Goal: Communication & Community: Answer question/provide support

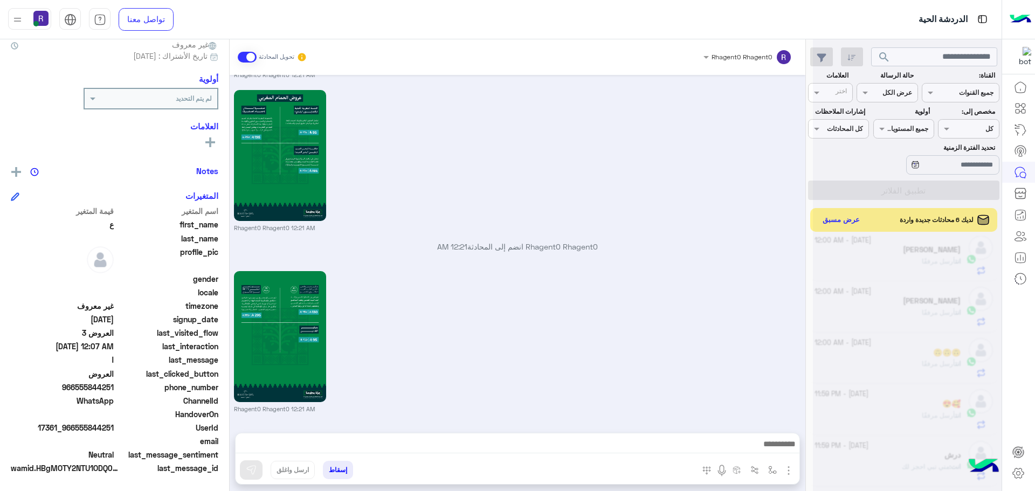
scroll to position [406, 0]
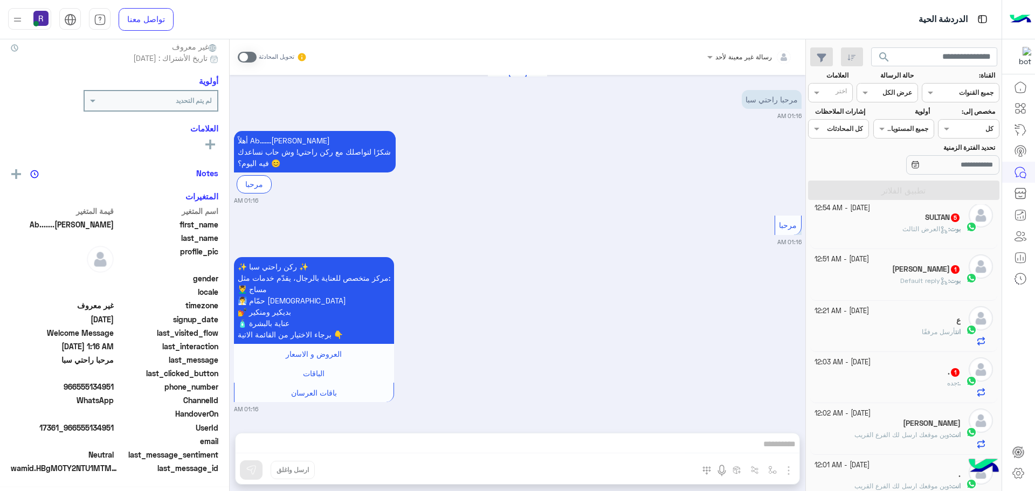
scroll to position [103, 0]
click at [940, 236] on div "بوت : العرض الثالث" at bounding box center [888, 233] width 147 height 19
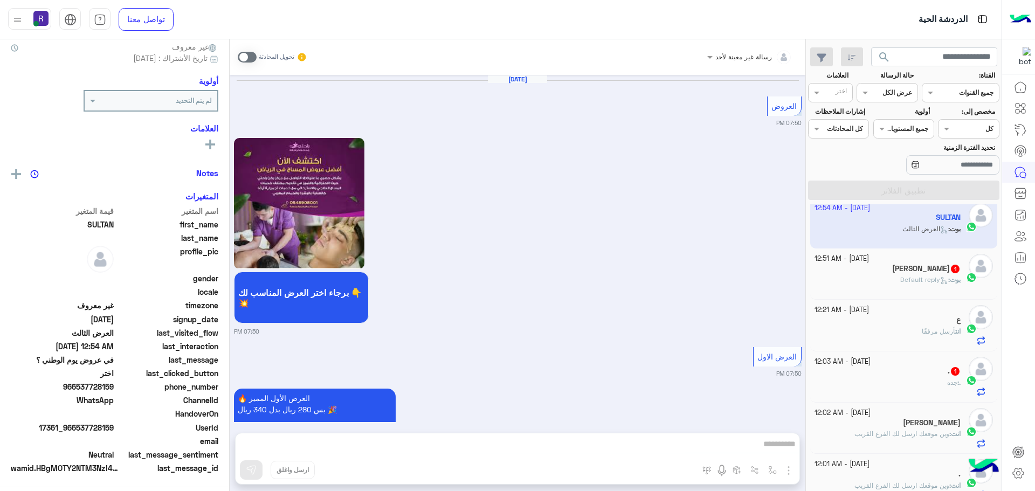
scroll to position [2369, 0]
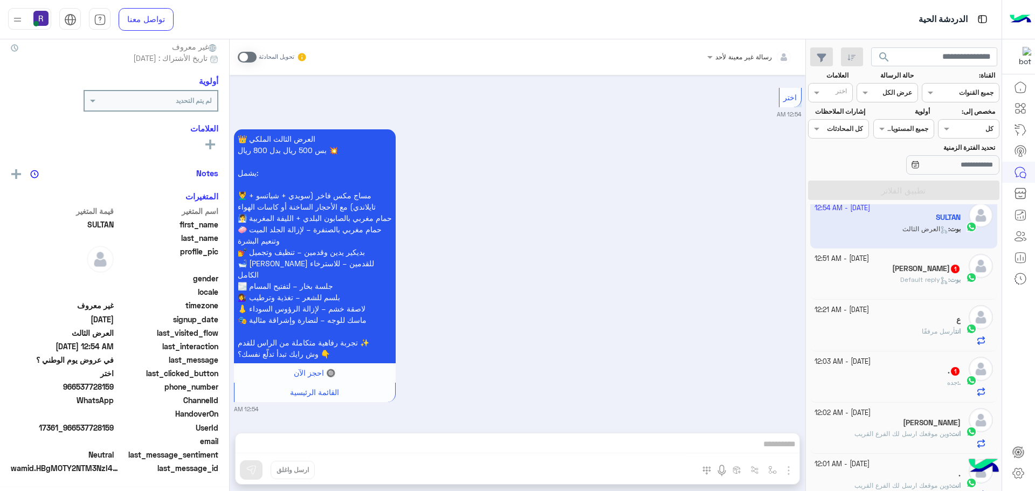
click at [250, 57] on span at bounding box center [247, 57] width 19 height 11
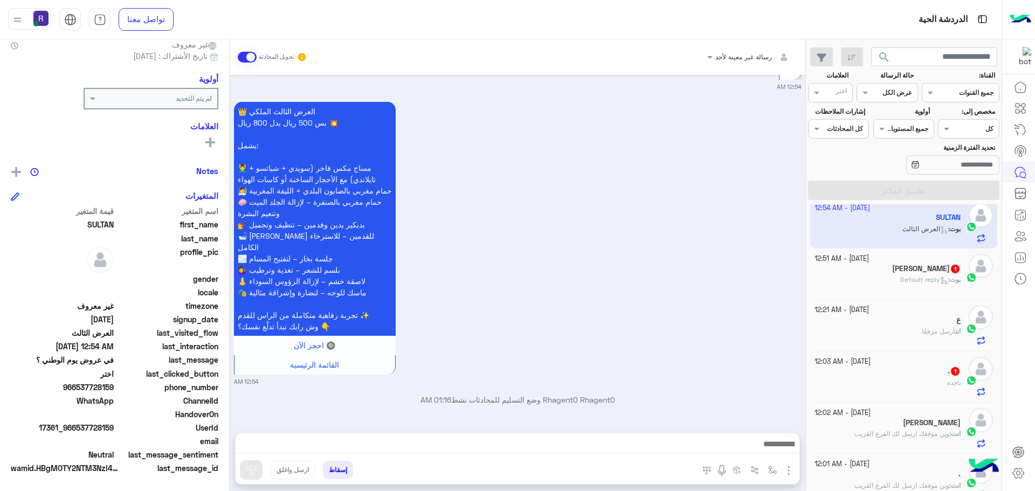
click at [789, 472] on img "button" at bounding box center [788, 470] width 13 height 13
click at [781, 445] on button "الصور" at bounding box center [772, 447] width 46 height 22
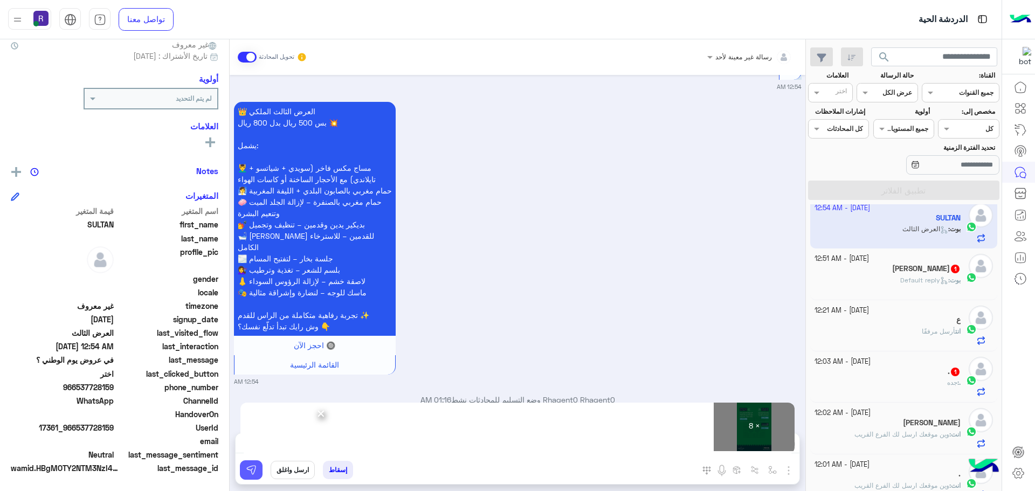
click at [246, 471] on img at bounding box center [251, 470] width 11 height 11
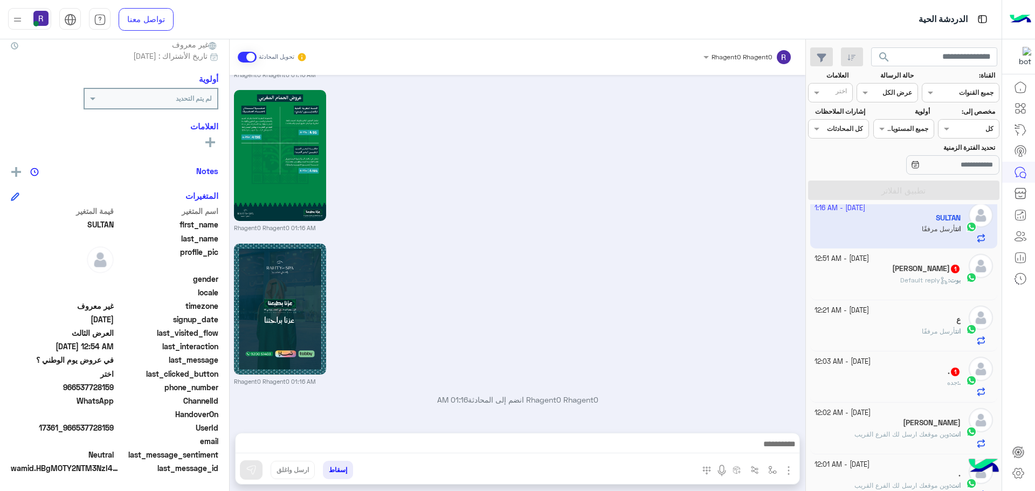
scroll to position [3651, 0]
click at [900, 285] on p "[PERSON_NAME] : Default reply" at bounding box center [930, 280] width 60 height 10
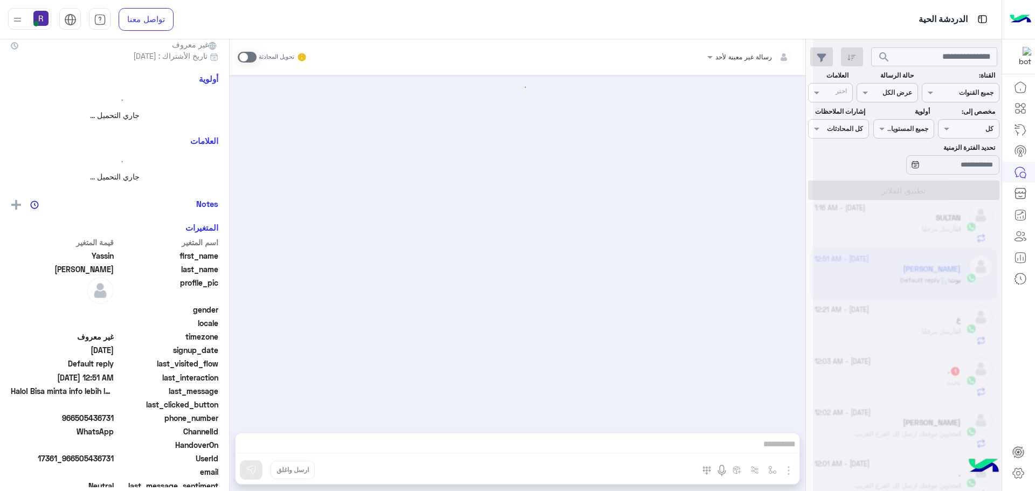
scroll to position [101, 0]
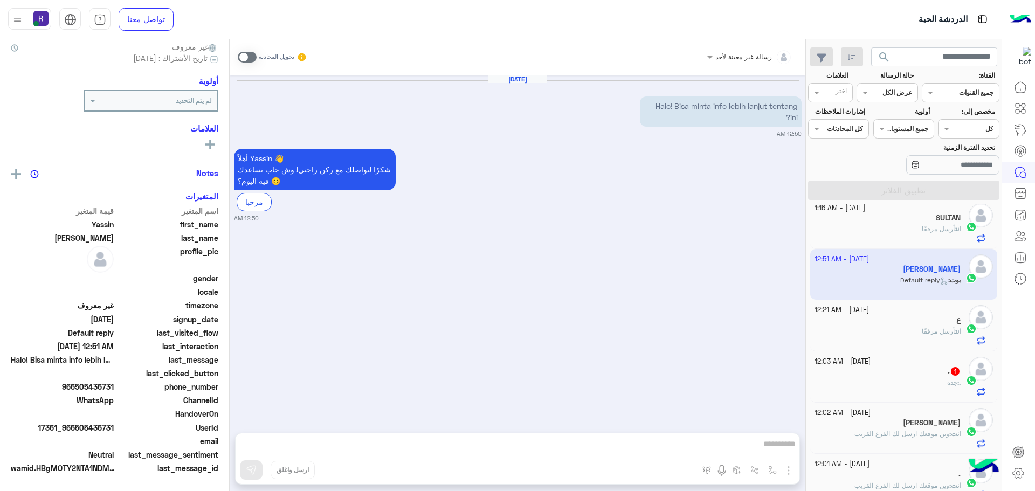
click at [256, 57] on span at bounding box center [247, 57] width 19 height 11
click at [789, 466] on img "button" at bounding box center [788, 470] width 13 height 13
click at [767, 445] on span "الصور" at bounding box center [768, 447] width 20 height 12
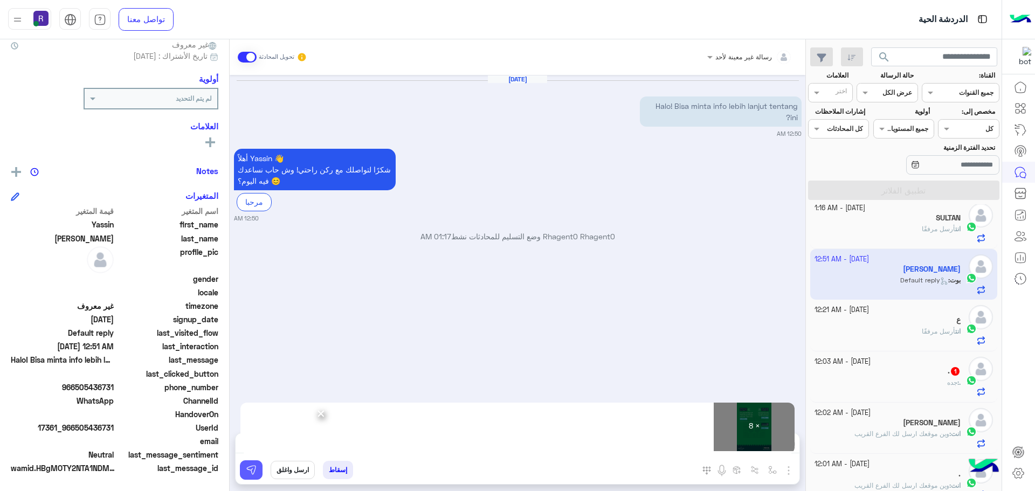
click at [254, 474] on img at bounding box center [251, 470] width 11 height 11
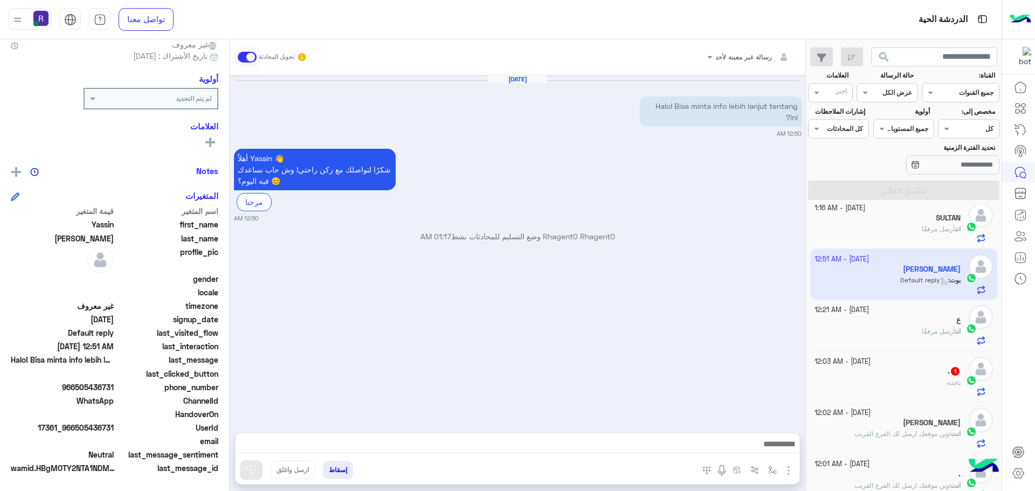
click at [936, 375] on div ". 1" at bounding box center [888, 372] width 147 height 11
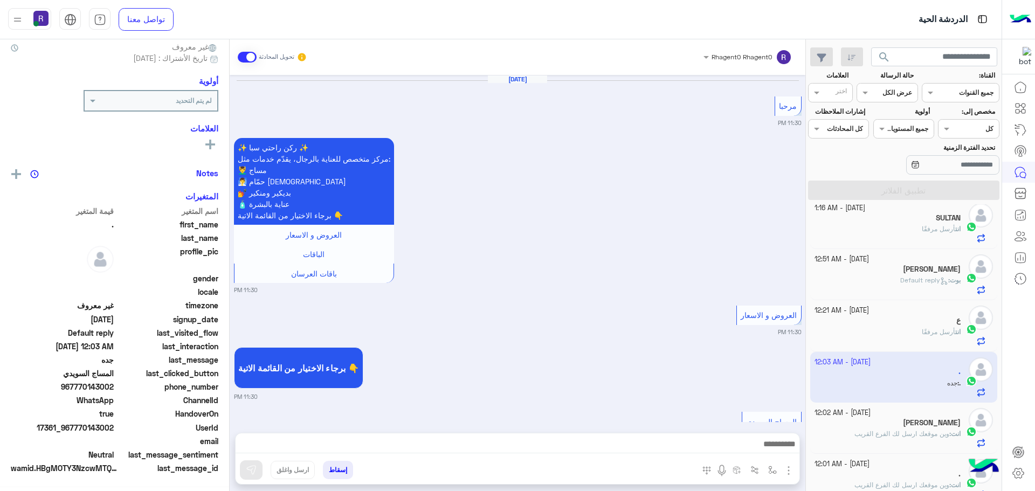
scroll to position [1719, 0]
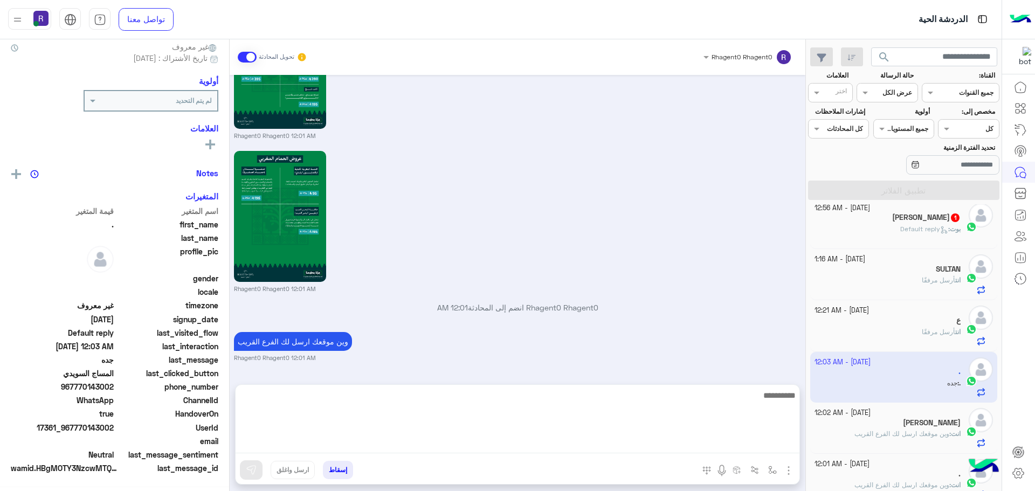
click at [662, 443] on textarea at bounding box center [518, 421] width 564 height 65
type textarea "**********"
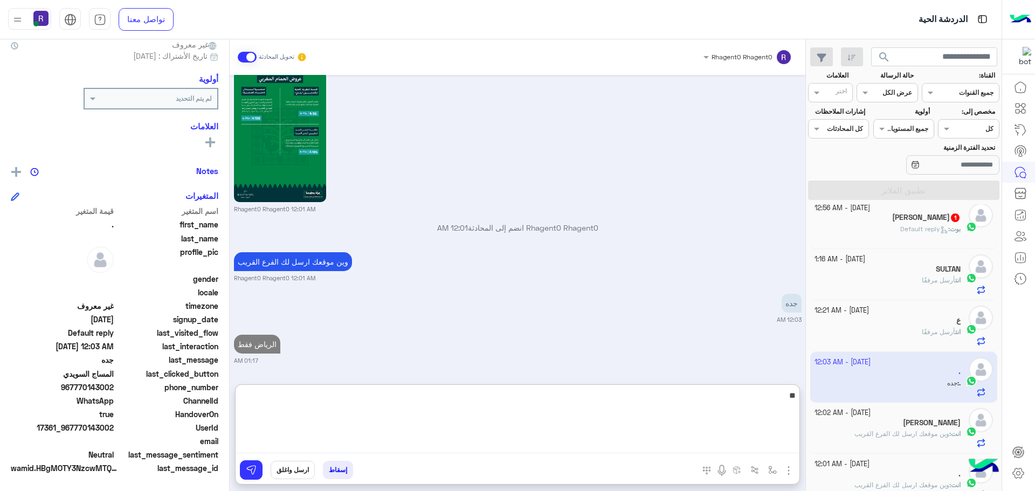
type textarea "**"
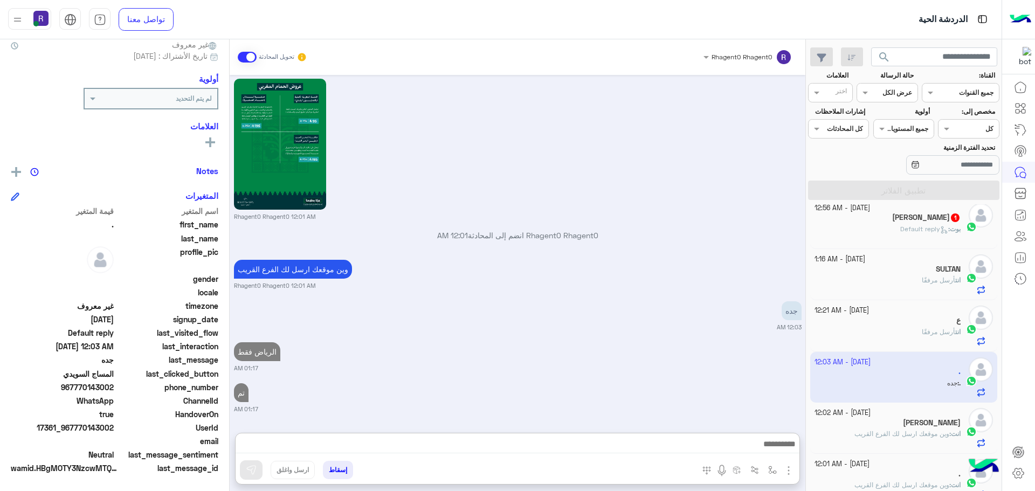
click at [902, 228] on span "Default reply" at bounding box center [924, 229] width 48 height 8
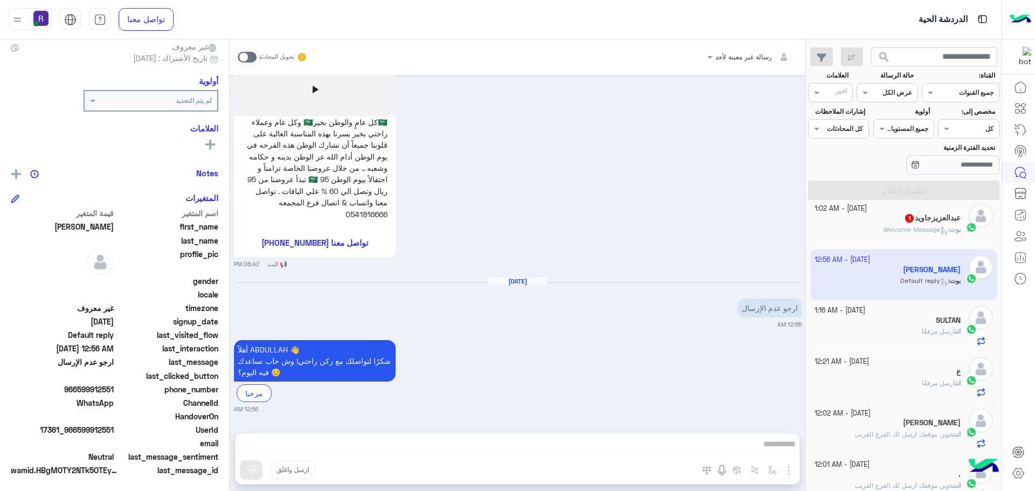
scroll to position [103, 0]
click at [947, 209] on div "[DATE] - 1:02 AM" at bounding box center [888, 209] width 147 height 10
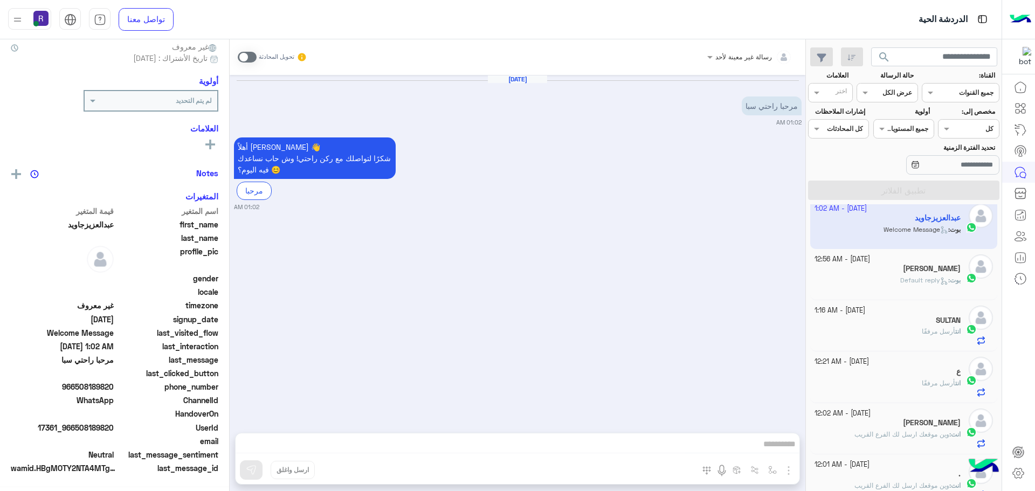
scroll to position [103, 0]
click at [240, 52] on span at bounding box center [247, 57] width 19 height 11
click at [783, 470] on img "button" at bounding box center [788, 470] width 13 height 13
click at [770, 453] on button "الصور" at bounding box center [772, 447] width 46 height 22
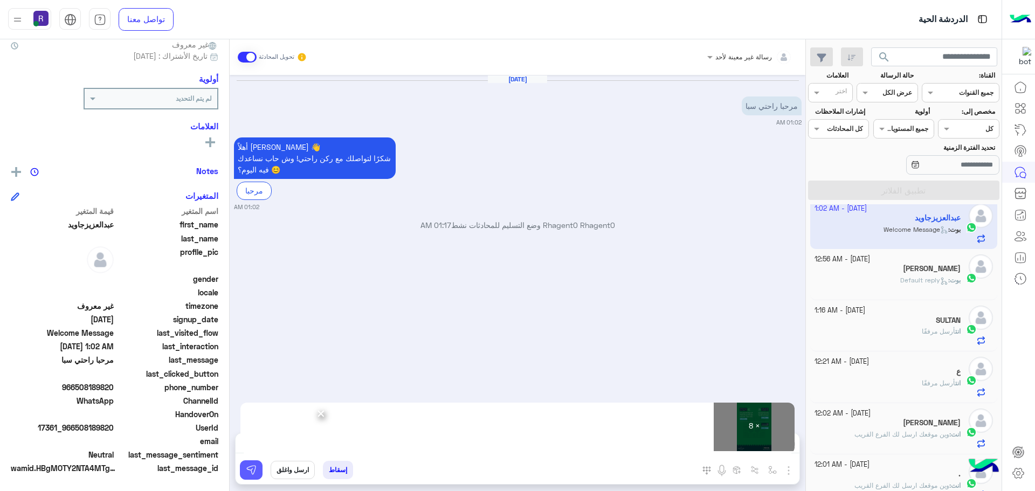
click at [253, 467] on img at bounding box center [251, 470] width 11 height 11
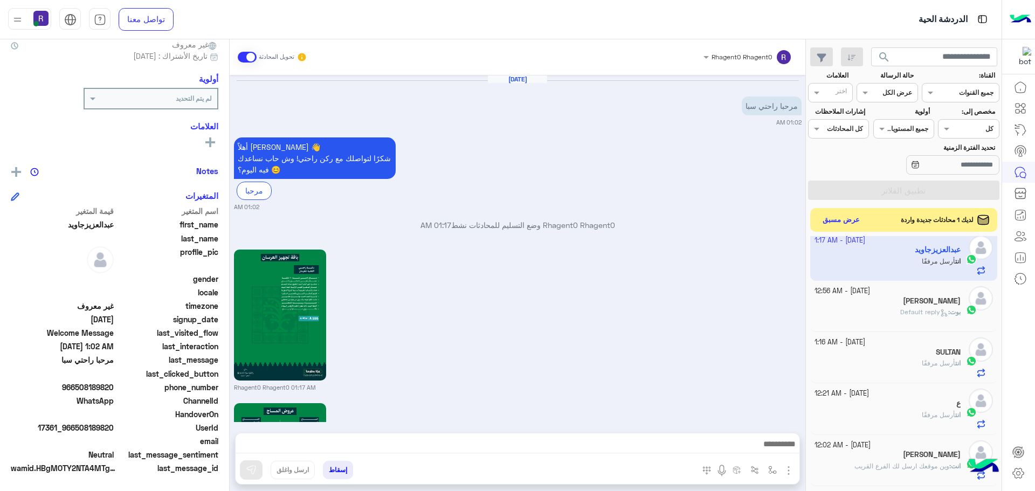
scroll to position [1107, 0]
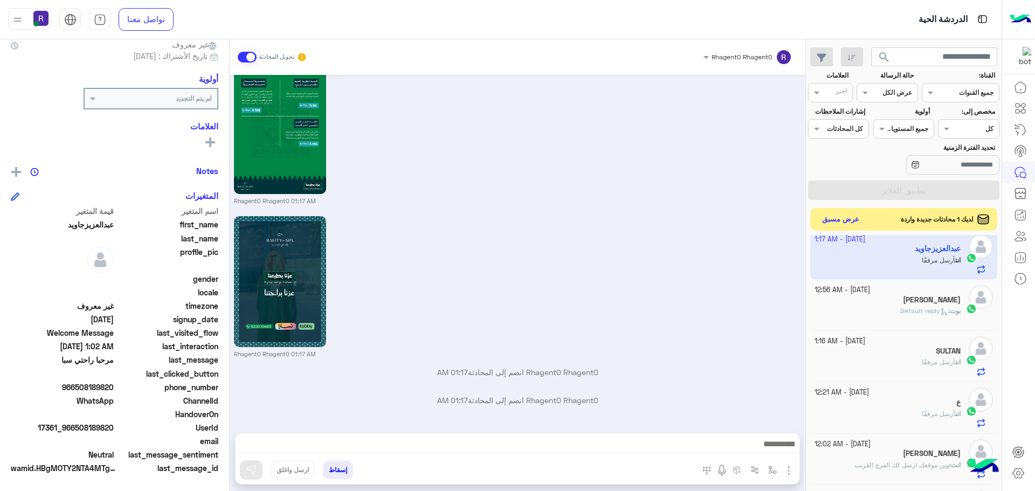
click at [831, 220] on button "عرض مسبق" at bounding box center [840, 219] width 45 height 15
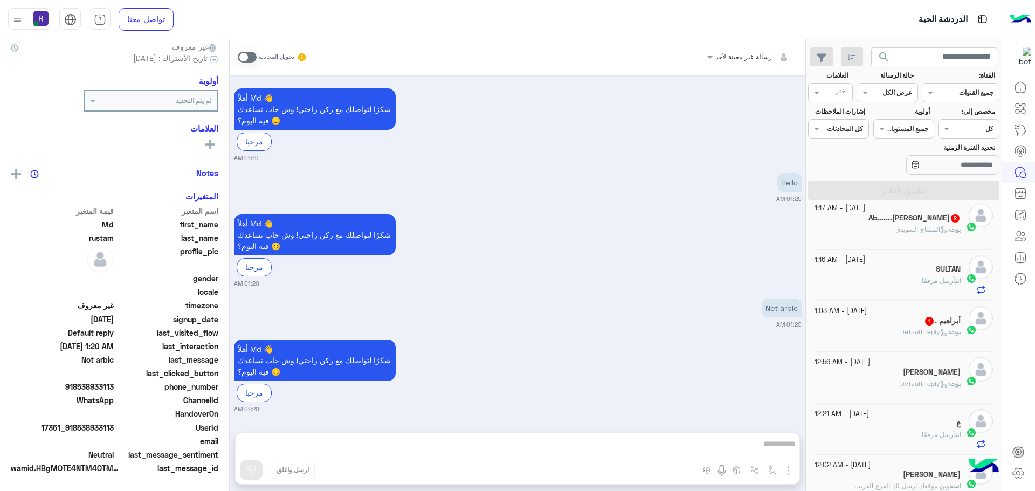
scroll to position [103, 0]
click at [241, 59] on span at bounding box center [247, 57] width 19 height 11
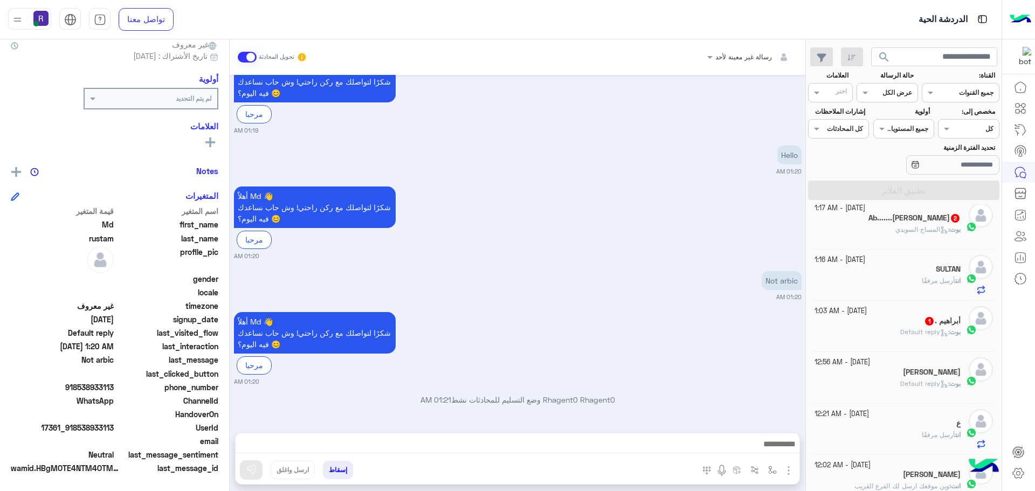
click at [790, 470] on img "button" at bounding box center [788, 470] width 13 height 13
click at [765, 448] on span "الصور" at bounding box center [768, 447] width 20 height 12
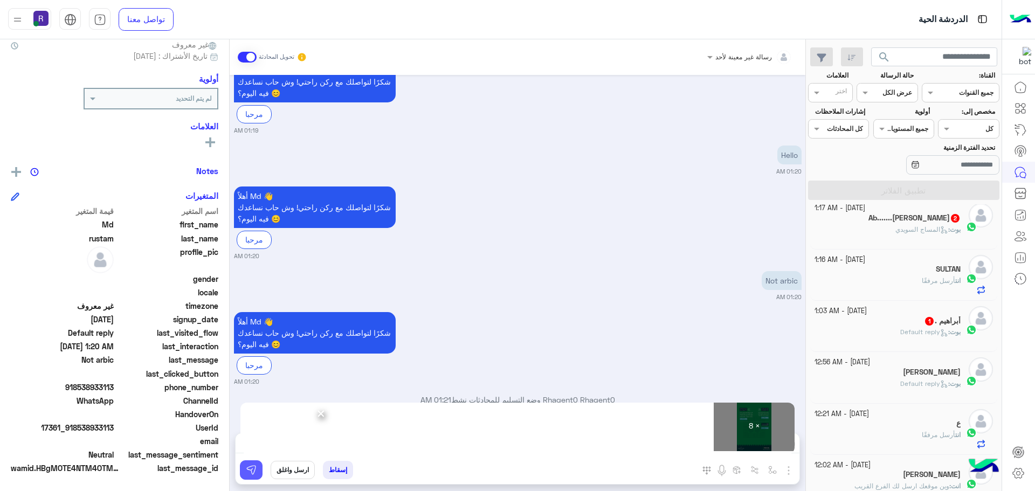
click at [252, 467] on img at bounding box center [251, 470] width 11 height 11
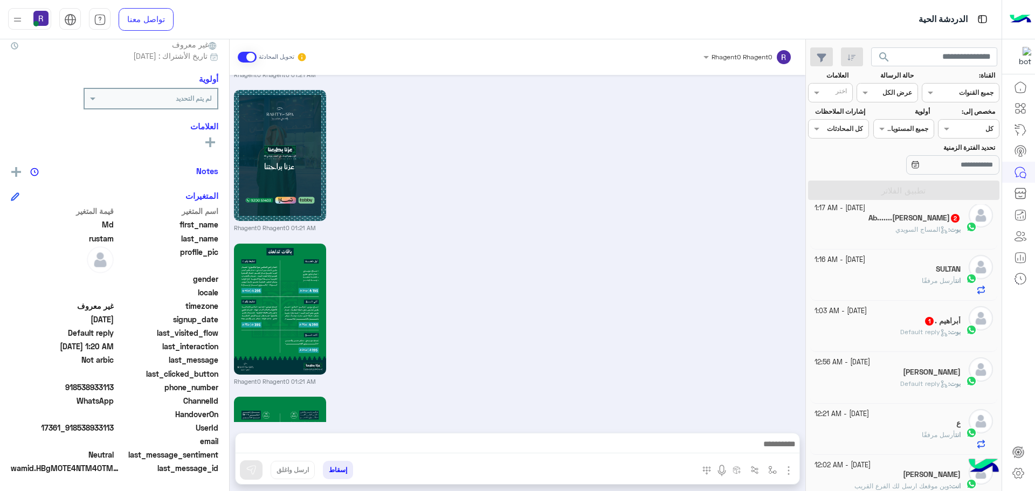
scroll to position [1331, 0]
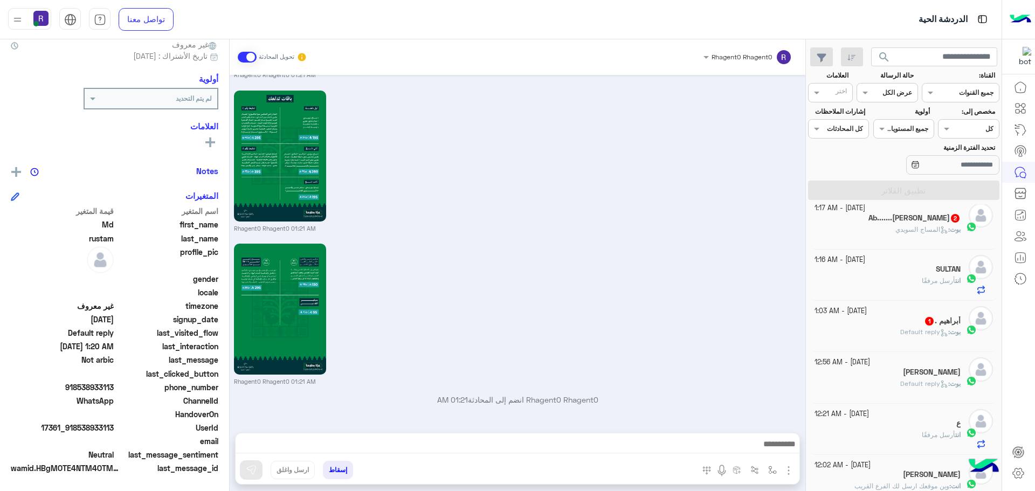
click at [877, 330] on div "[PERSON_NAME] : Default reply" at bounding box center [888, 336] width 147 height 19
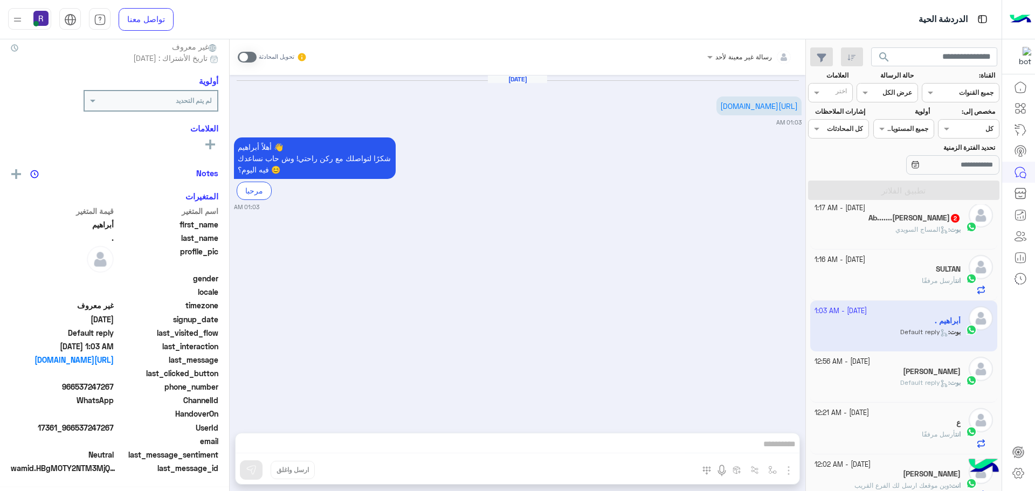
scroll to position [101, 0]
click at [947, 219] on h5 "Ab.......ahmad 2" at bounding box center [915, 217] width 92 height 9
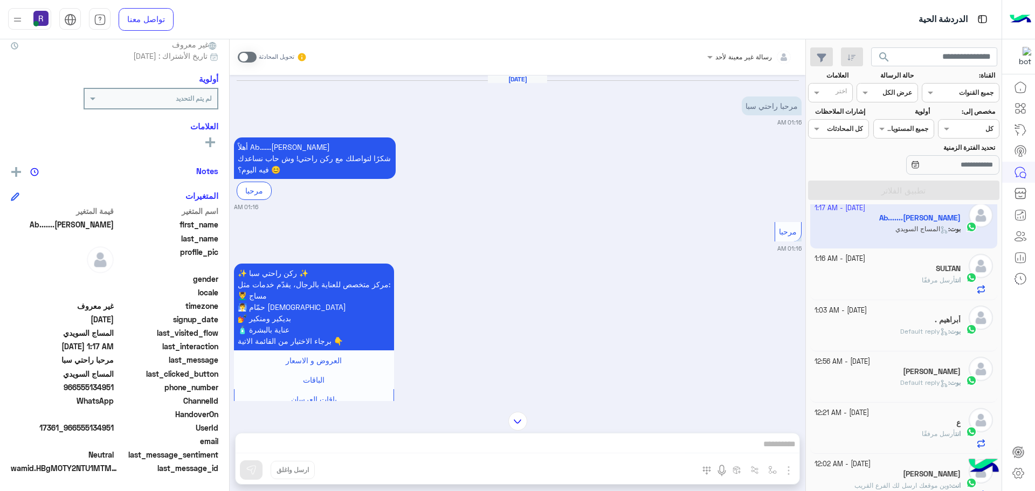
scroll to position [335, 0]
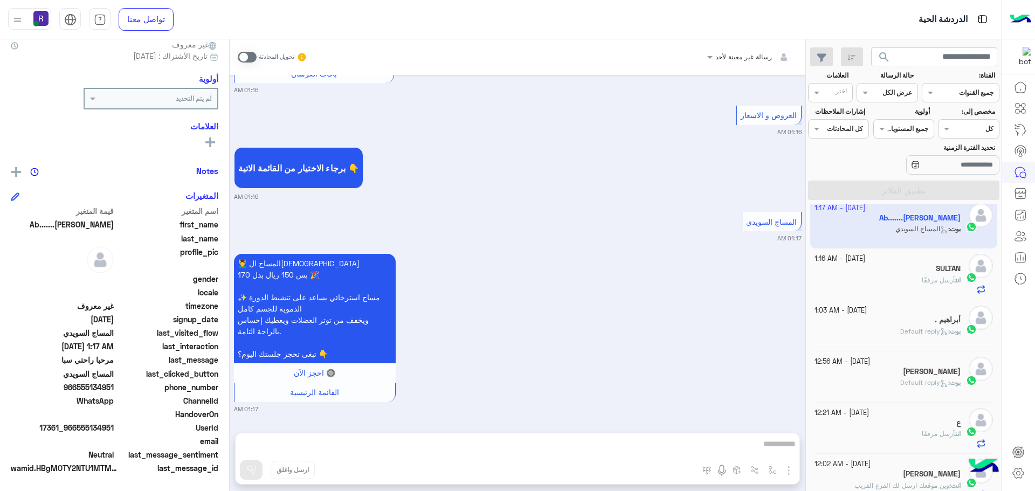
click at [245, 52] on span at bounding box center [247, 57] width 19 height 11
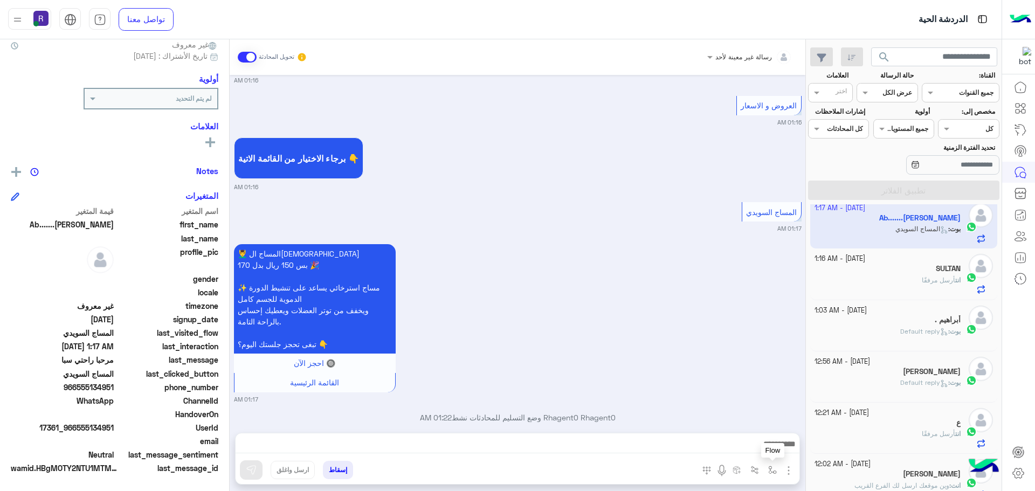
scroll to position [363, 0]
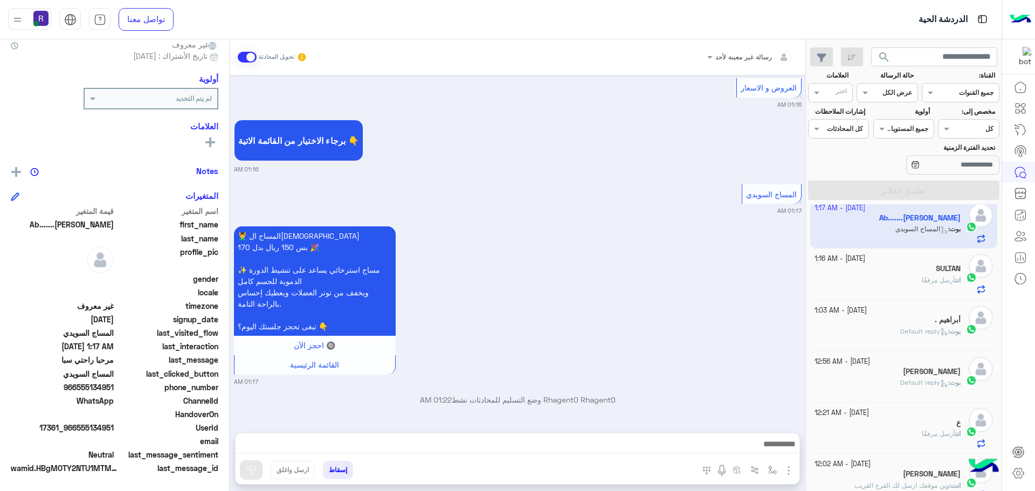
click at [796, 472] on div "المرفقات الصور أدخل اسم مجموعة الرسائل" at bounding box center [746, 472] width 105 height 22
click at [788, 469] on img "button" at bounding box center [788, 470] width 13 height 13
click at [763, 450] on span "الصور" at bounding box center [768, 447] width 20 height 12
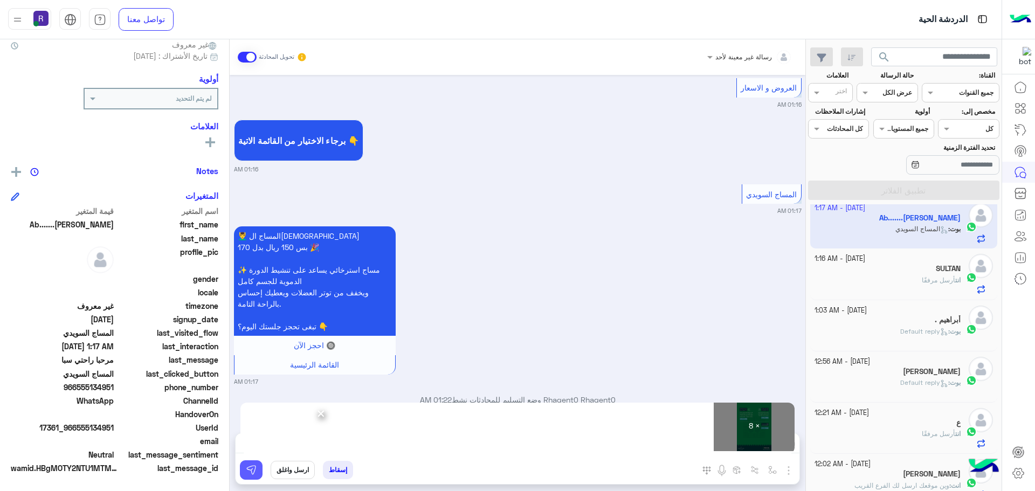
click at [250, 464] on button at bounding box center [251, 469] width 23 height 19
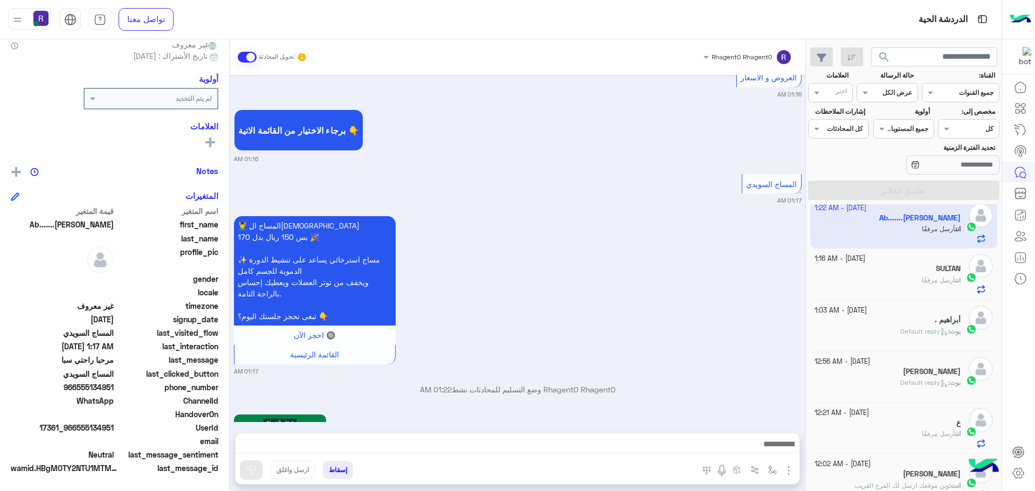
scroll to position [1617, 0]
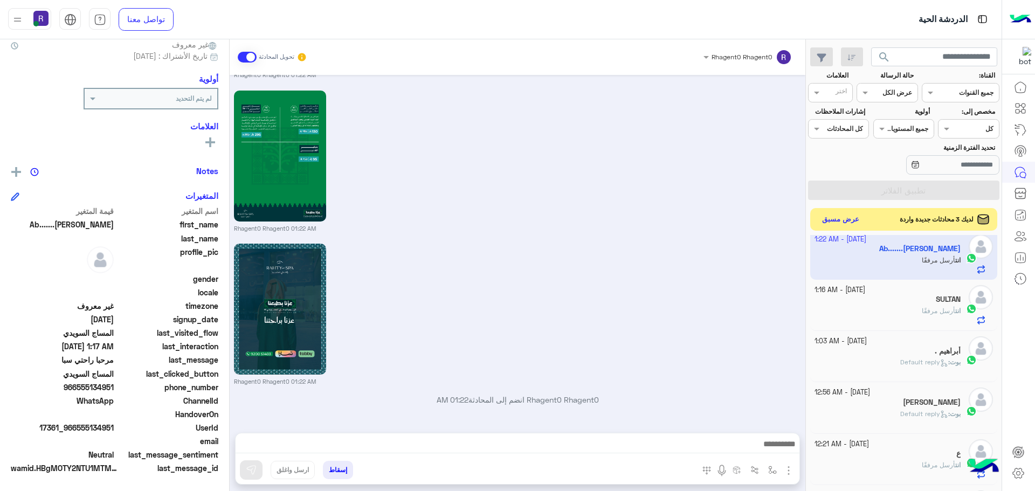
click at [842, 220] on button "عرض مسبق" at bounding box center [840, 219] width 45 height 15
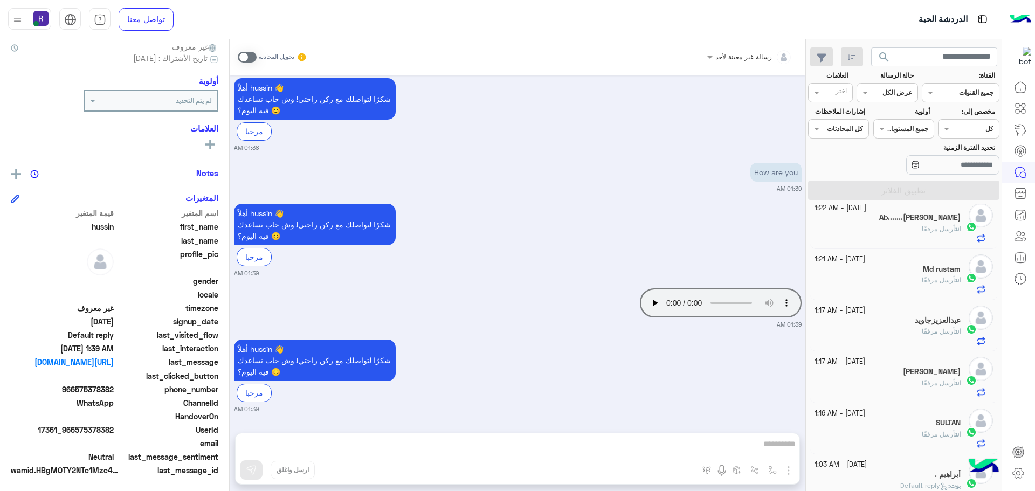
scroll to position [103, 0]
click at [237, 56] on div "رسالة غير معينة لأحد تحويل المحادثة" at bounding box center [518, 57] width 576 height 36
click at [242, 56] on span at bounding box center [247, 57] width 19 height 11
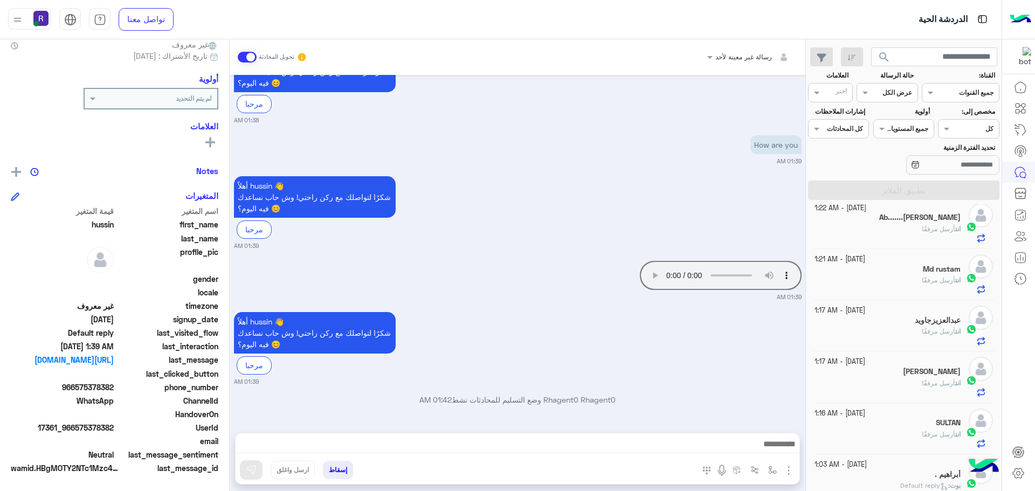
click at [791, 477] on button "button" at bounding box center [789, 470] width 14 height 15
click at [771, 454] on button "الصور" at bounding box center [772, 447] width 46 height 22
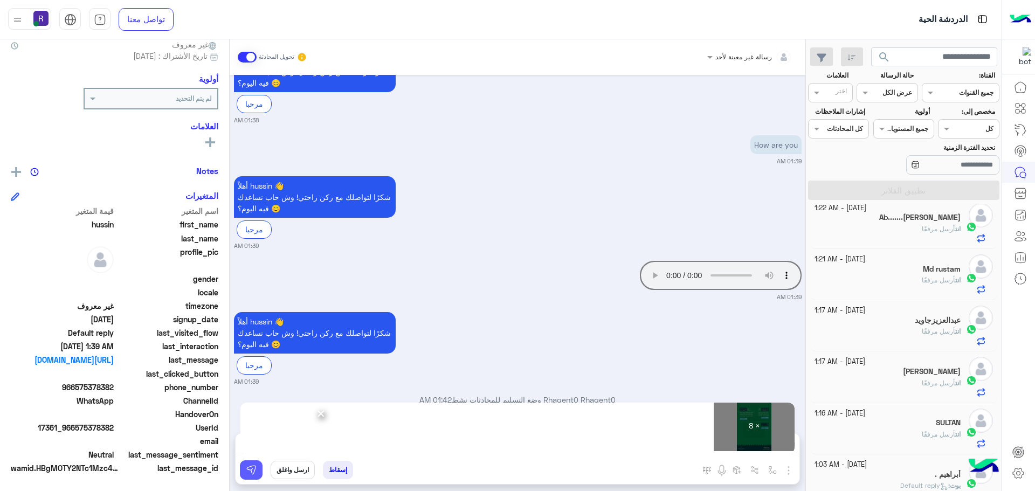
click at [246, 471] on img at bounding box center [251, 470] width 11 height 11
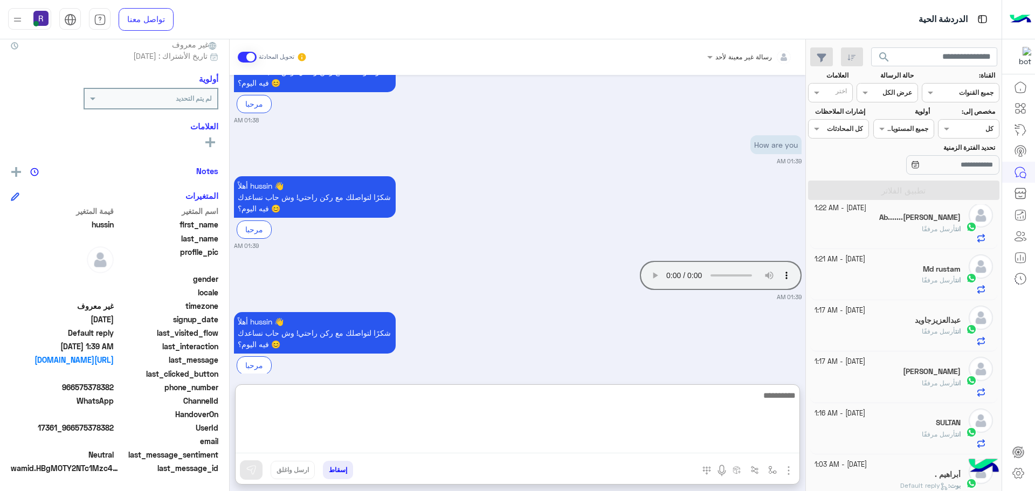
click at [510, 439] on textarea at bounding box center [518, 421] width 564 height 65
paste textarea "**********"
type textarea "**********"
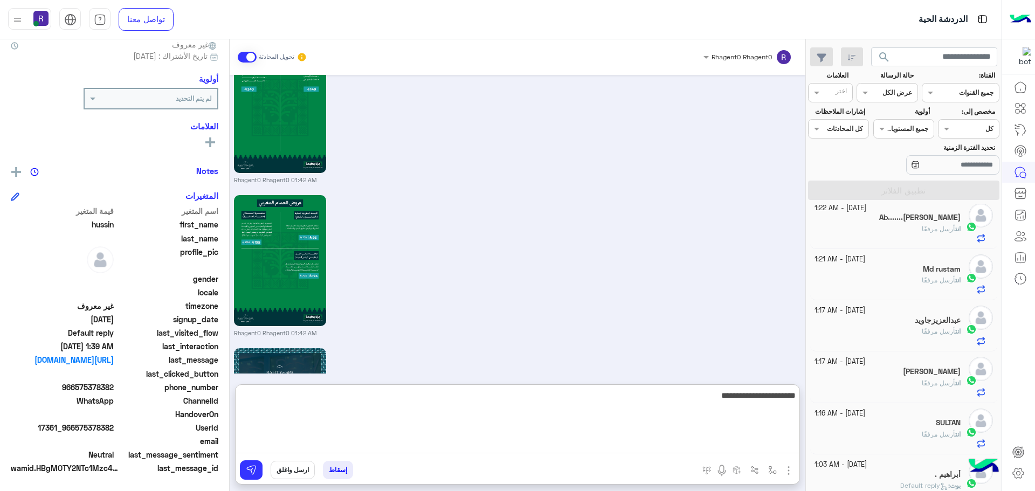
scroll to position [1236, 0]
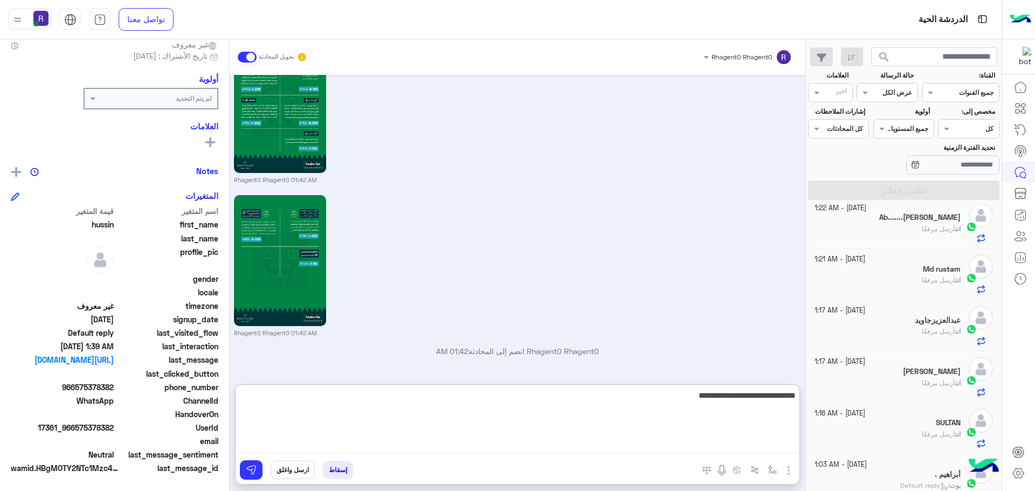
type textarea "**********"
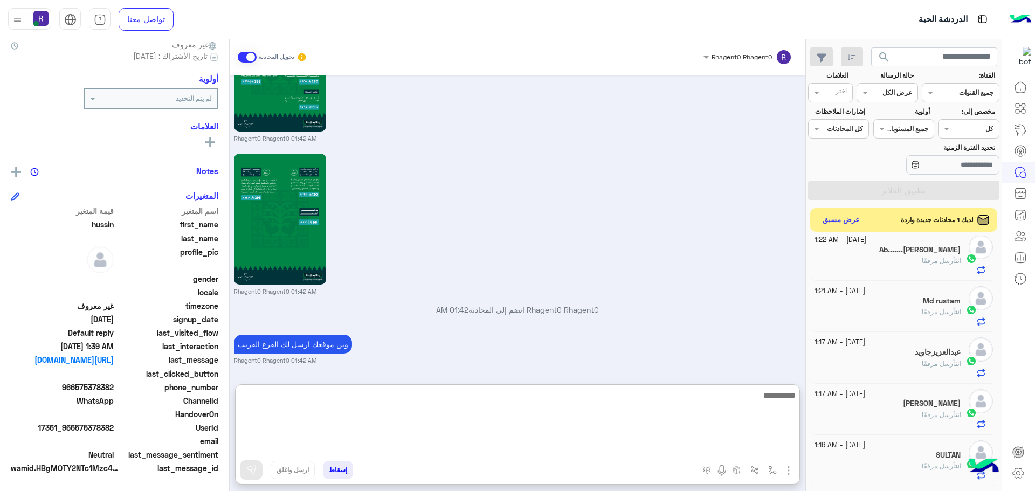
scroll to position [1608, 0]
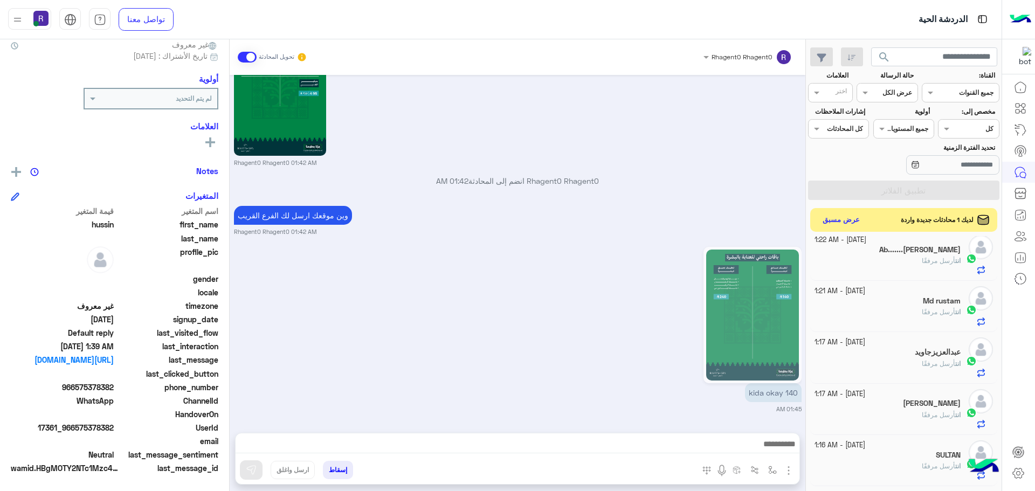
drag, startPoint x: 755, startPoint y: 374, endPoint x: 756, endPoint y: 383, distance: 9.3
drag, startPoint x: 756, startPoint y: 383, endPoint x: 460, endPoint y: 340, distance: 299.2
click at [460, 340] on div "140 kida okay 01:45 AM" at bounding box center [518, 328] width 568 height 169
click at [612, 354] on div "140 kida okay 01:45 AM" at bounding box center [518, 328] width 568 height 169
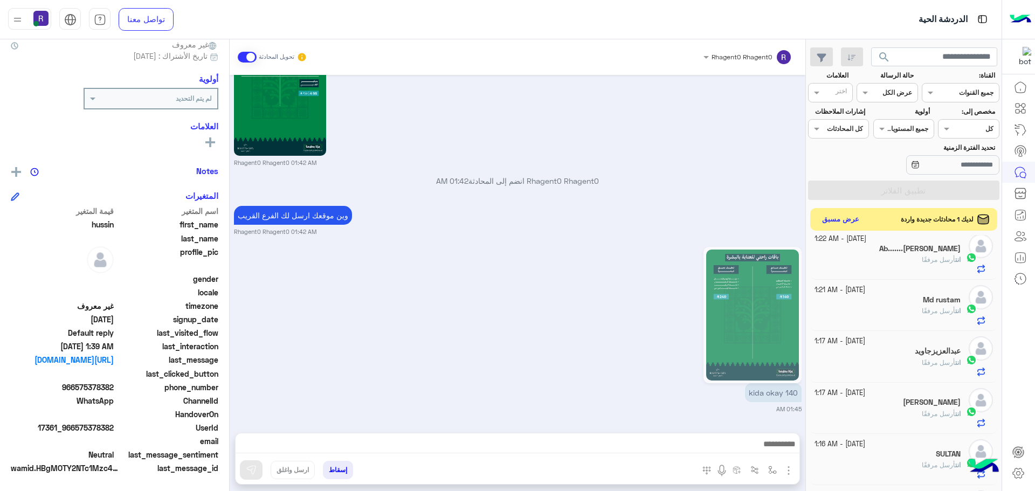
click at [864, 226] on div "لديك 1 محادثات جديدة واردة عرض مسبق" at bounding box center [904, 219] width 188 height 23
click at [840, 219] on button "عرض مسبق" at bounding box center [840, 219] width 45 height 15
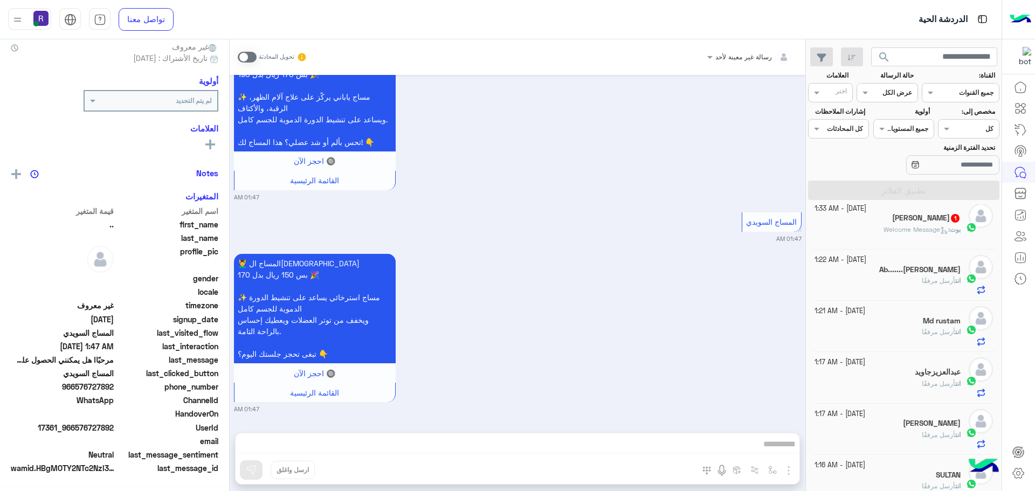
scroll to position [103, 0]
click at [248, 57] on span at bounding box center [247, 57] width 19 height 11
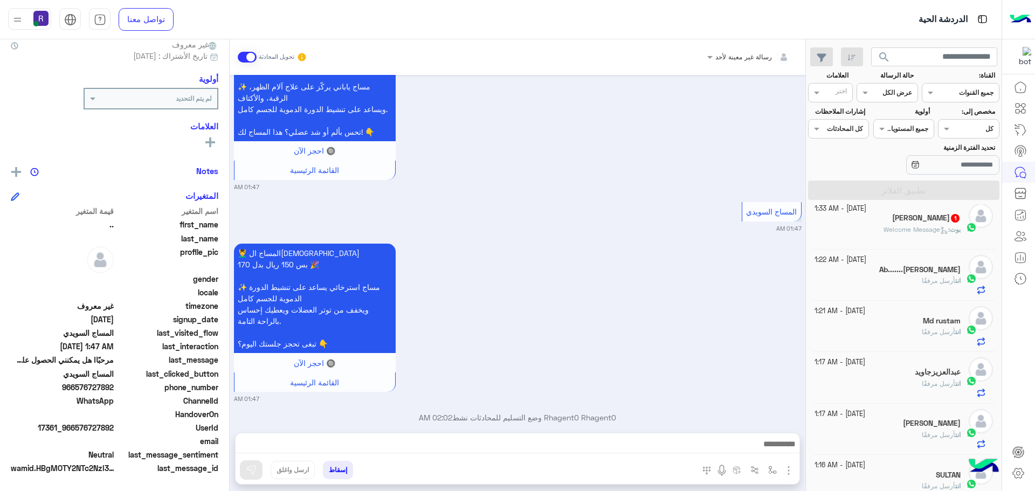
scroll to position [833, 0]
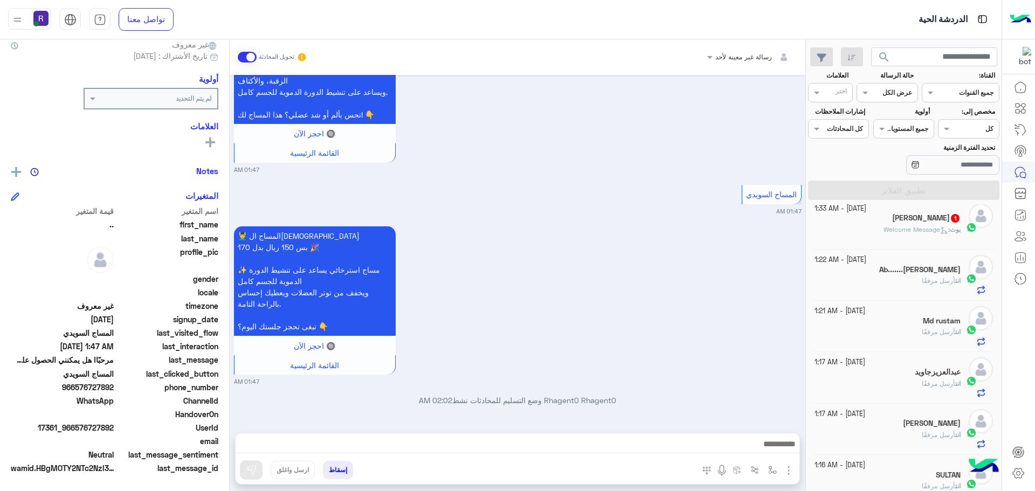
click at [788, 472] on img "button" at bounding box center [788, 470] width 13 height 13
click at [777, 447] on span "الصور" at bounding box center [768, 447] width 20 height 12
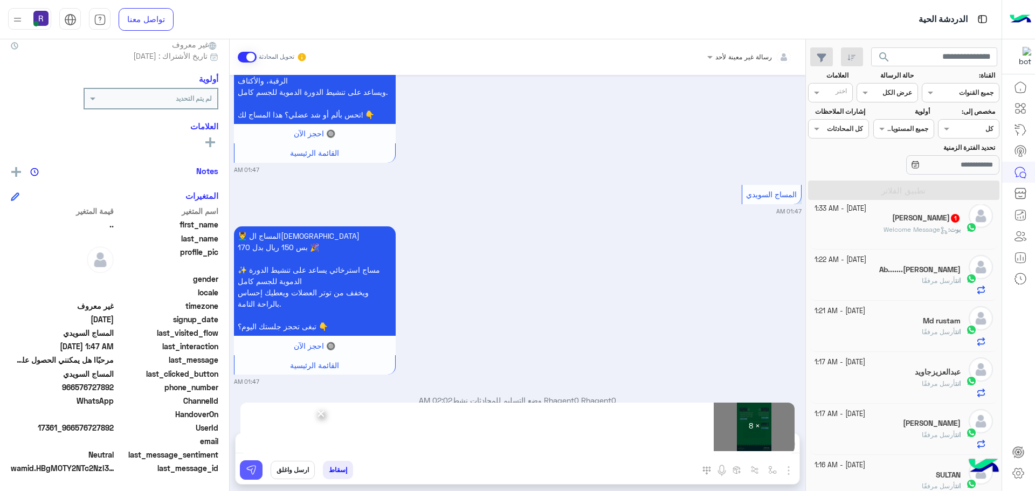
click at [256, 467] on img at bounding box center [251, 470] width 11 height 11
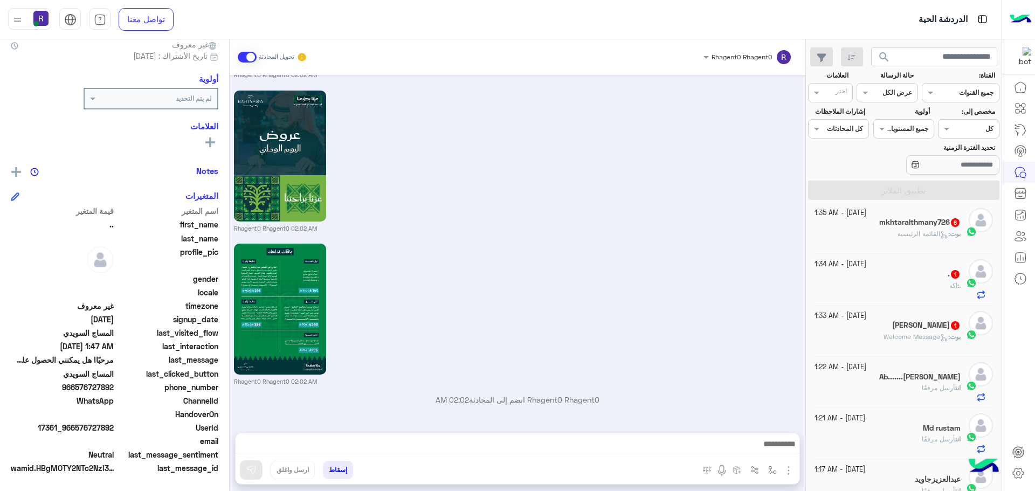
scroll to position [2087, 0]
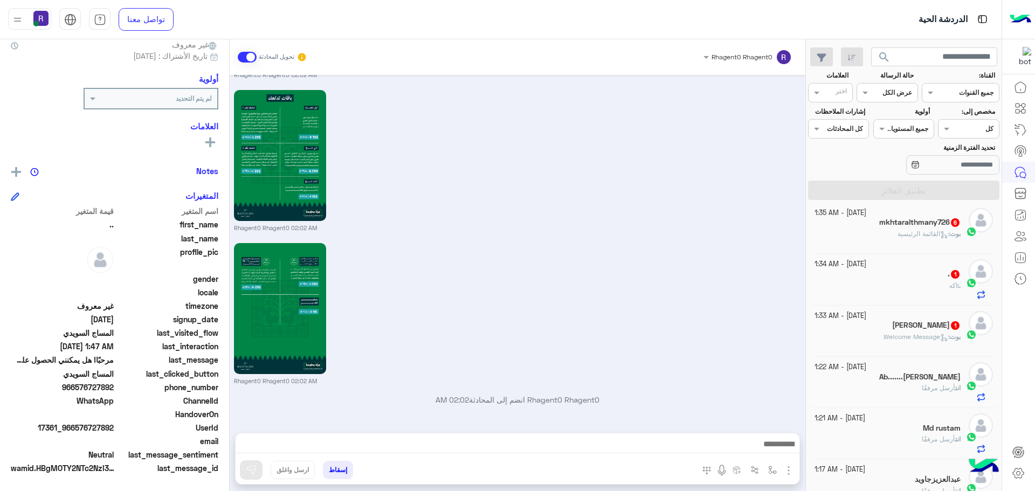
click at [916, 328] on h5 "[PERSON_NAME] 1" at bounding box center [926, 325] width 68 height 9
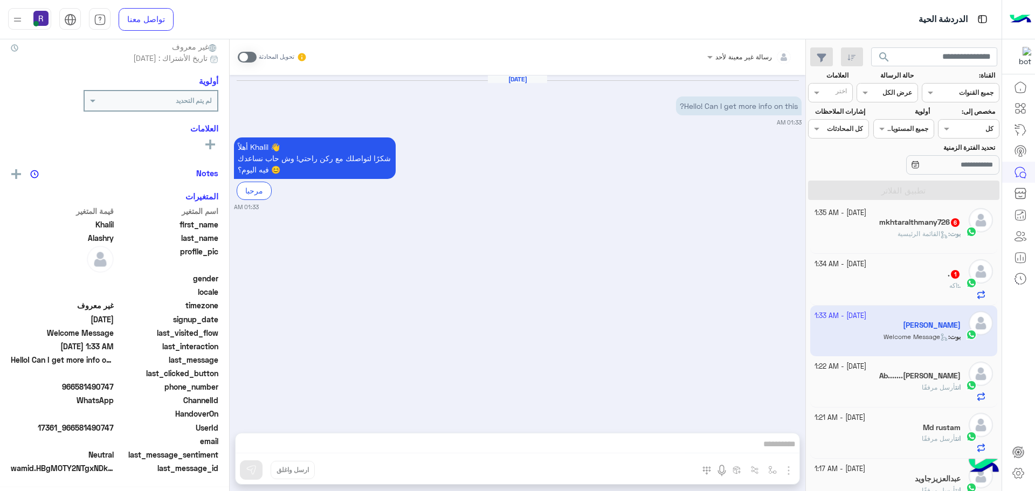
scroll to position [103, 0]
click at [243, 59] on span at bounding box center [247, 57] width 19 height 11
click at [789, 473] on img "button" at bounding box center [788, 470] width 13 height 13
click at [776, 454] on button "الصور" at bounding box center [772, 447] width 46 height 22
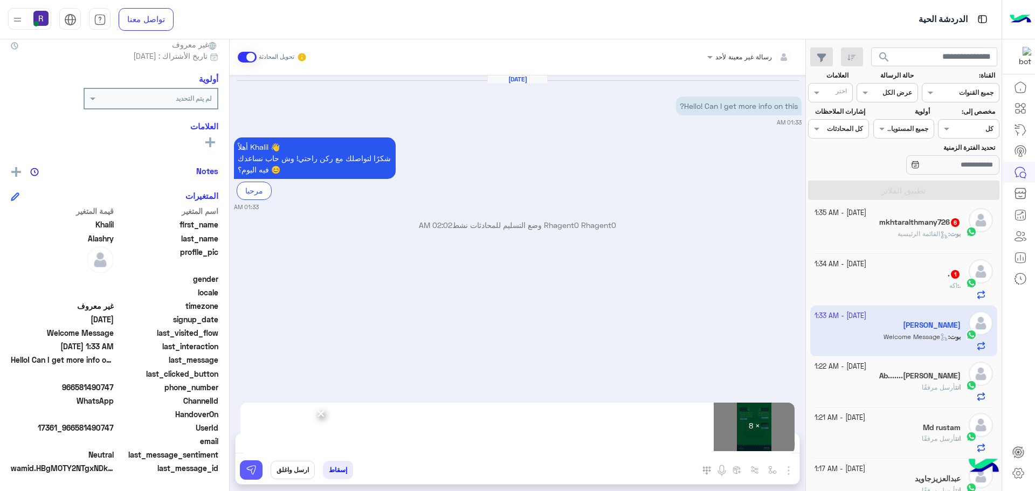
click at [253, 477] on button at bounding box center [251, 469] width 23 height 19
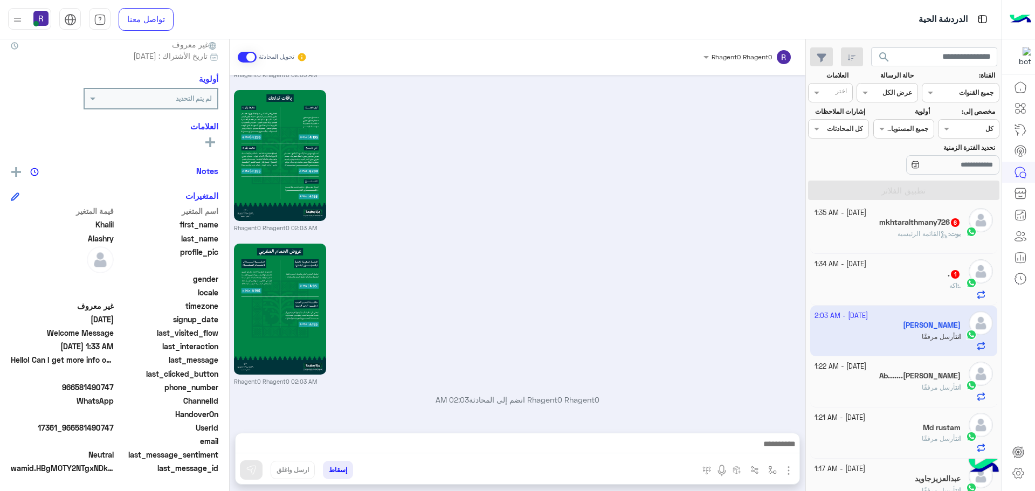
scroll to position [1079, 0]
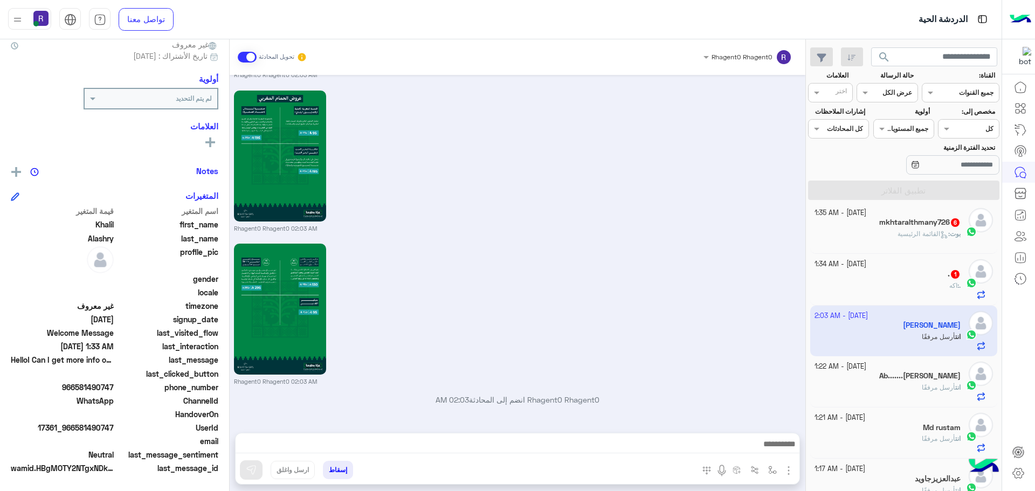
click at [919, 277] on div ". 1" at bounding box center [888, 275] width 147 height 11
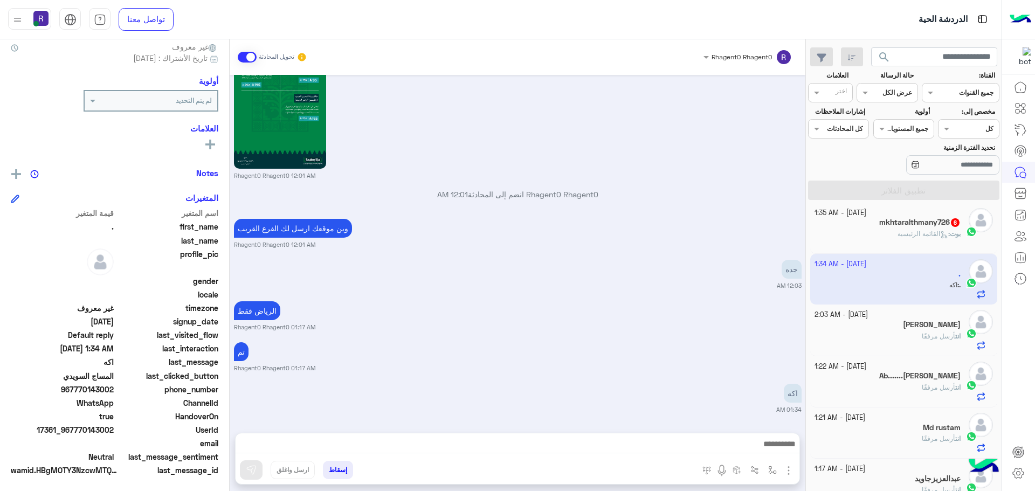
scroll to position [103, 0]
click at [920, 222] on h5 "mkhtaralthmany726 6" at bounding box center [919, 222] width 81 height 9
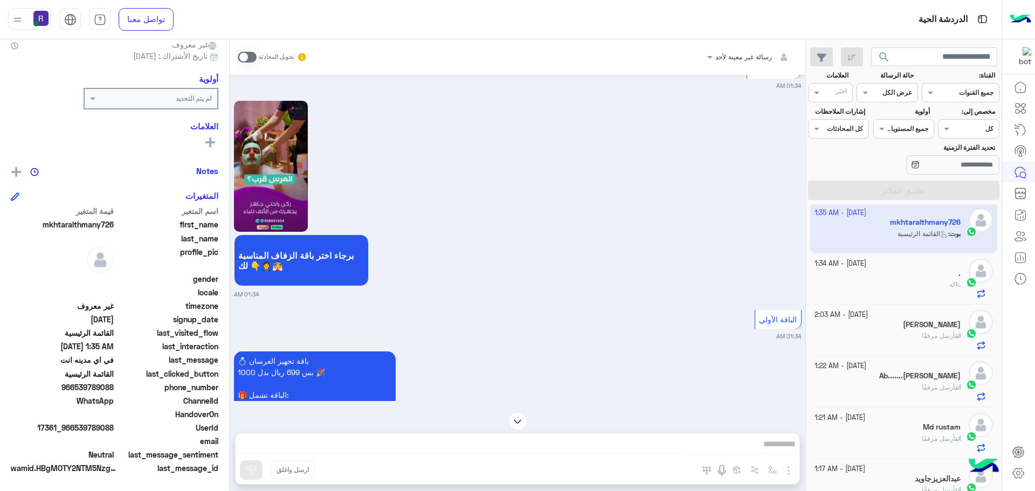
scroll to position [349, 0]
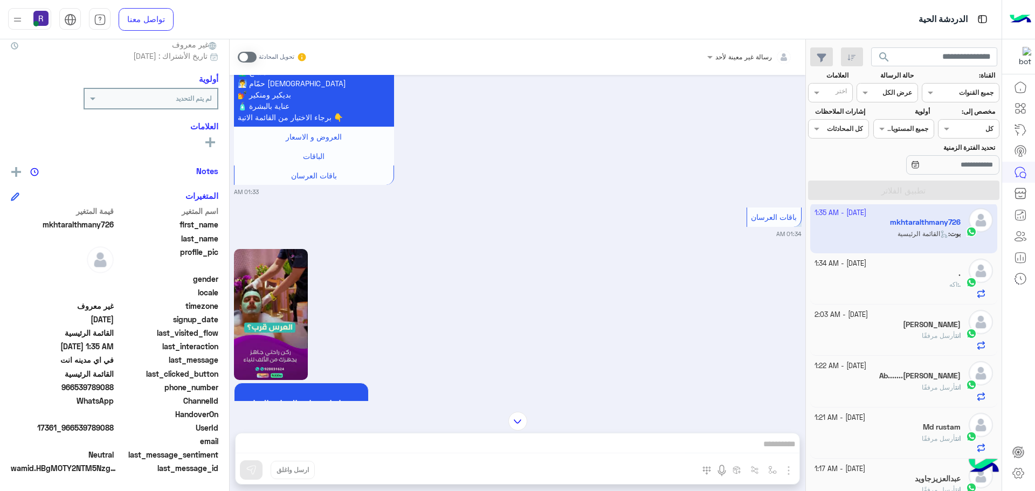
click at [245, 60] on span at bounding box center [247, 57] width 19 height 11
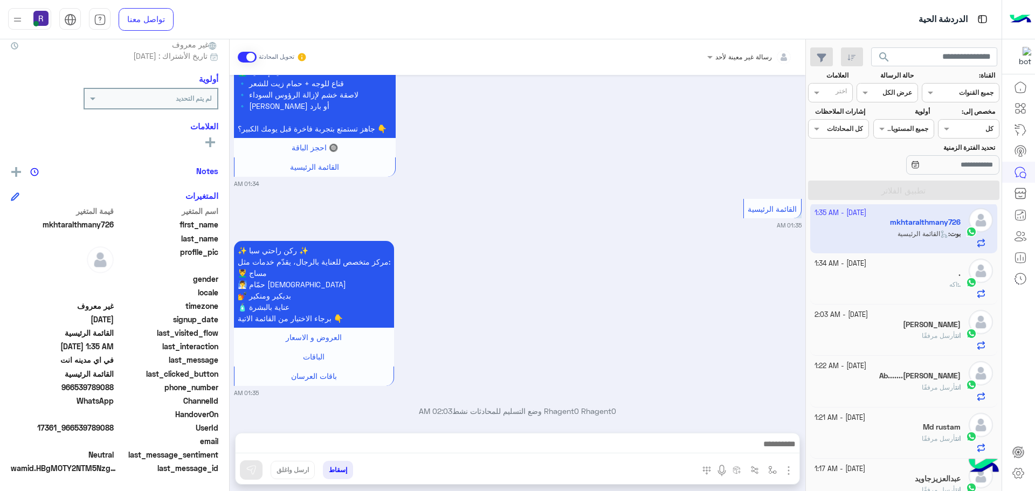
click at [790, 470] on img "button" at bounding box center [788, 470] width 13 height 13
click at [773, 452] on span "الصور" at bounding box center [768, 447] width 20 height 12
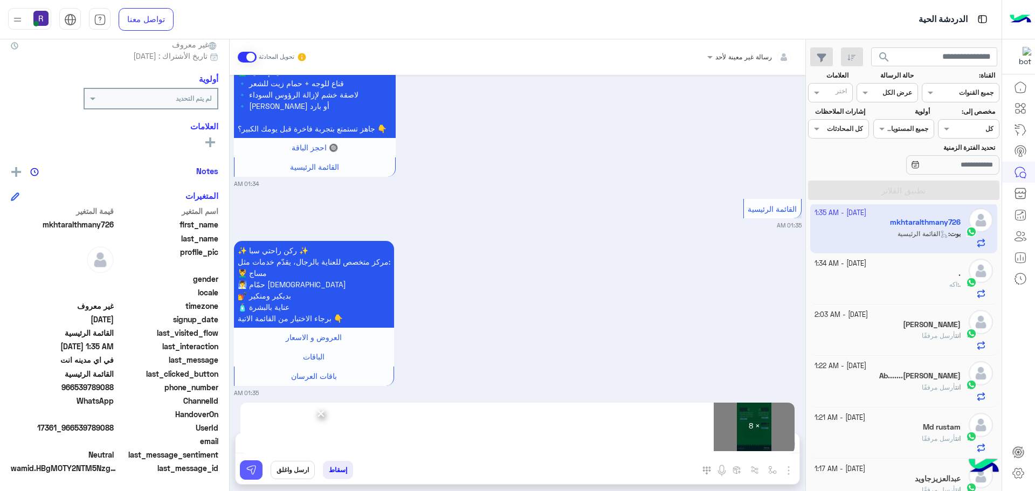
click at [259, 474] on button at bounding box center [251, 469] width 23 height 19
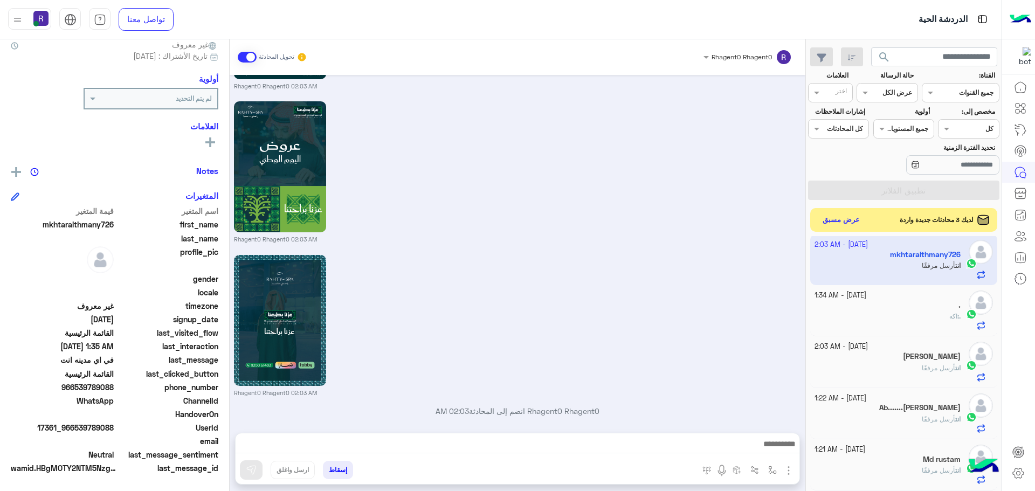
scroll to position [406, 0]
click at [826, 226] on button "عرض مسبق" at bounding box center [840, 219] width 45 height 15
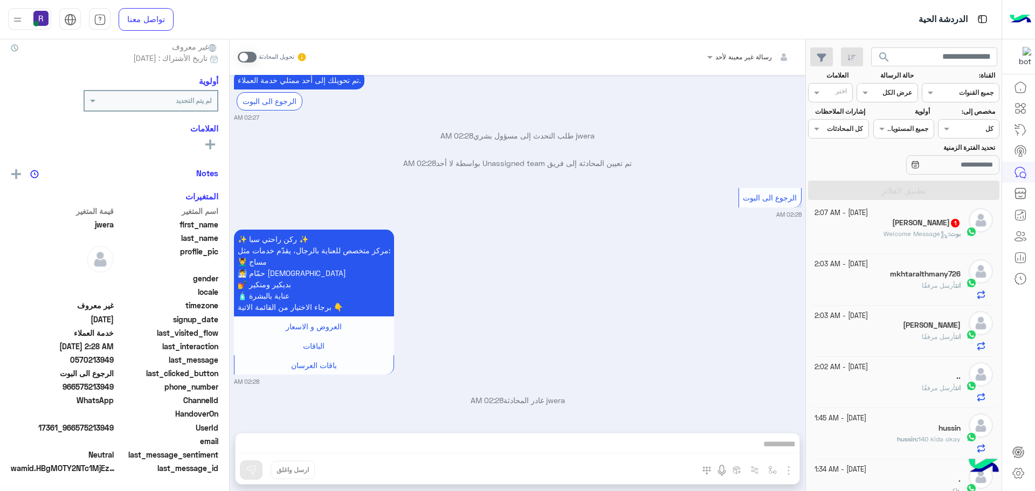
scroll to position [103, 0]
click at [251, 58] on span at bounding box center [247, 57] width 19 height 11
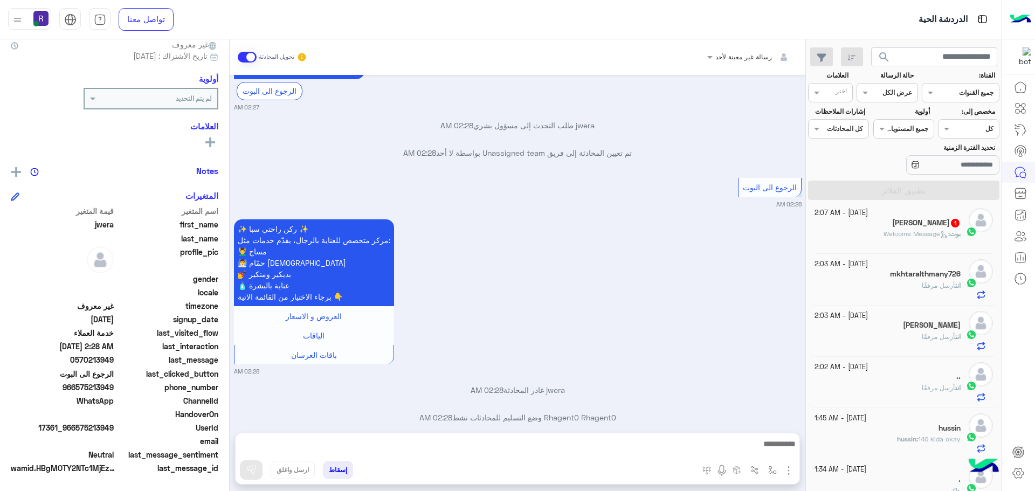
scroll to position [1102, 0]
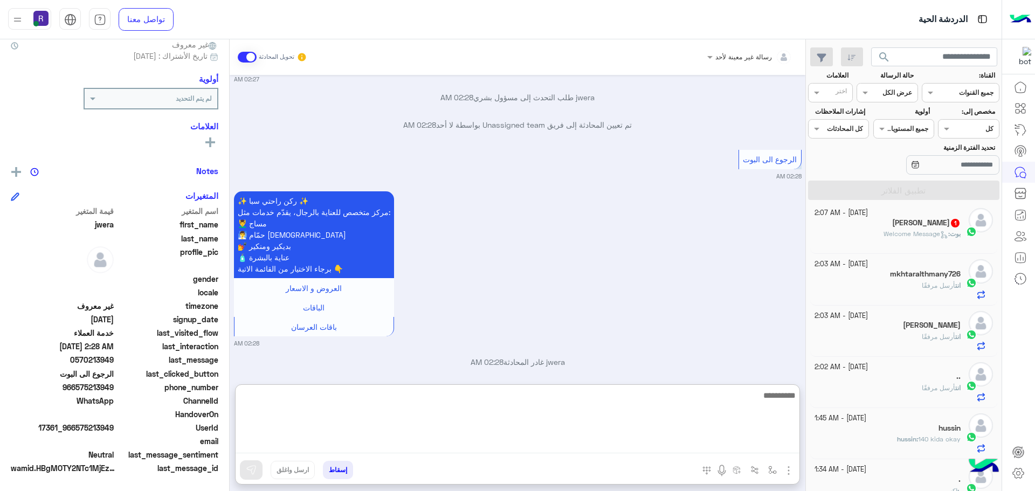
click at [508, 444] on textarea at bounding box center [518, 421] width 564 height 65
paste textarea "**********"
type textarea "**********"
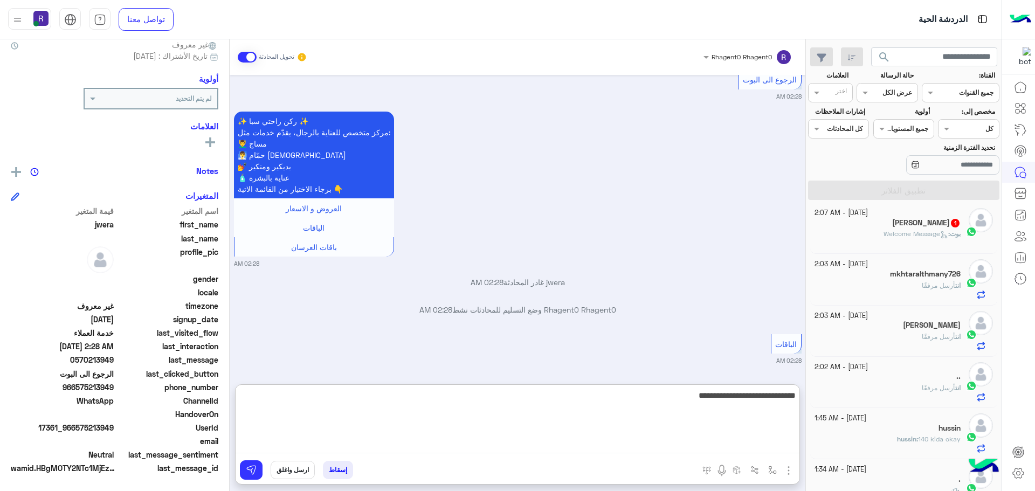
type textarea "**********"
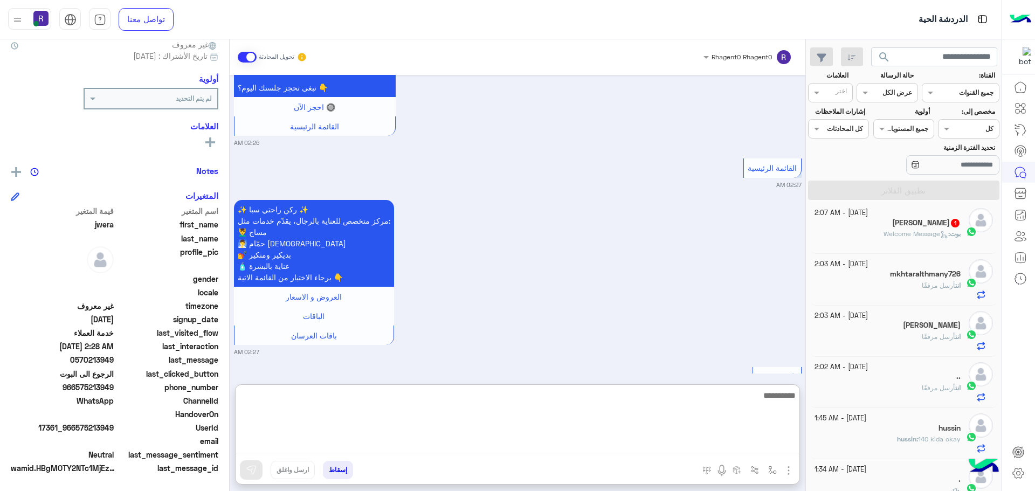
scroll to position [1260, 0]
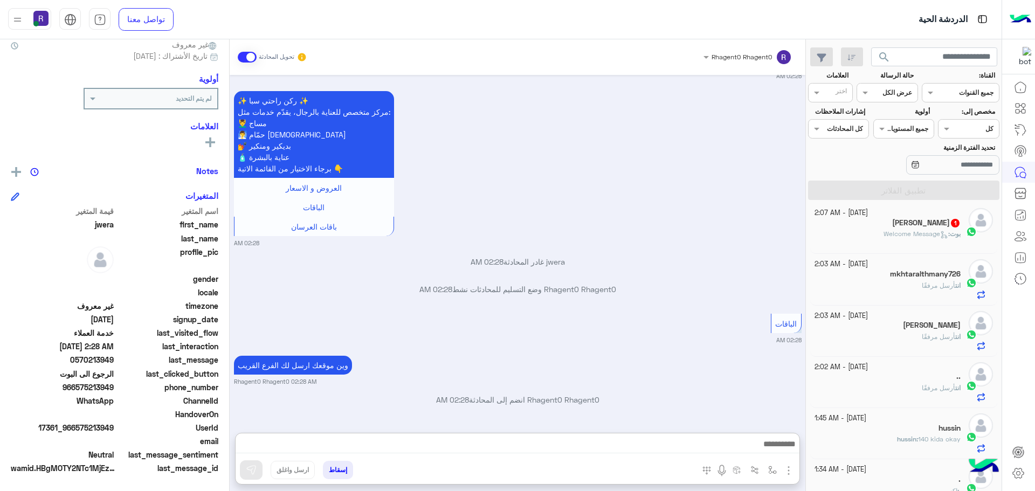
click at [787, 471] on img "button" at bounding box center [788, 470] width 13 height 13
click at [772, 444] on span "الصور" at bounding box center [768, 447] width 20 height 12
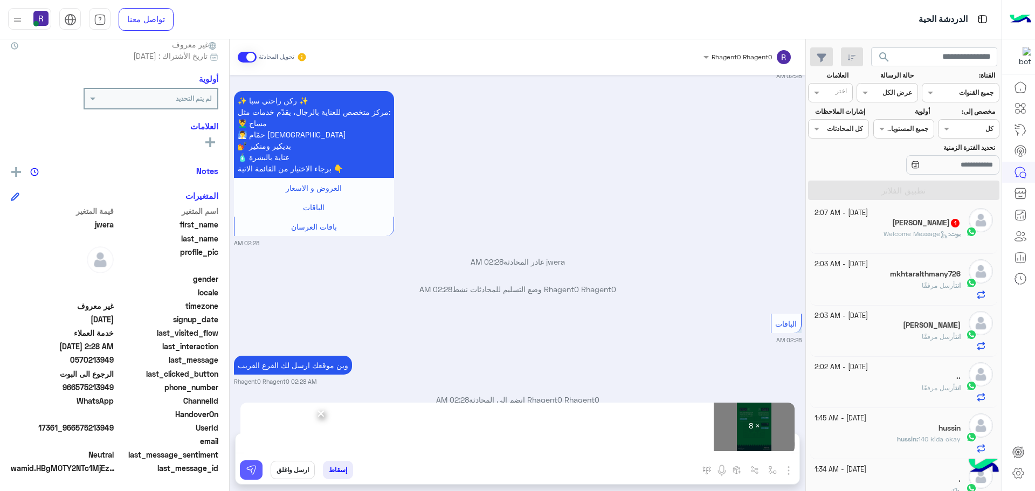
click at [256, 472] on img at bounding box center [251, 470] width 11 height 11
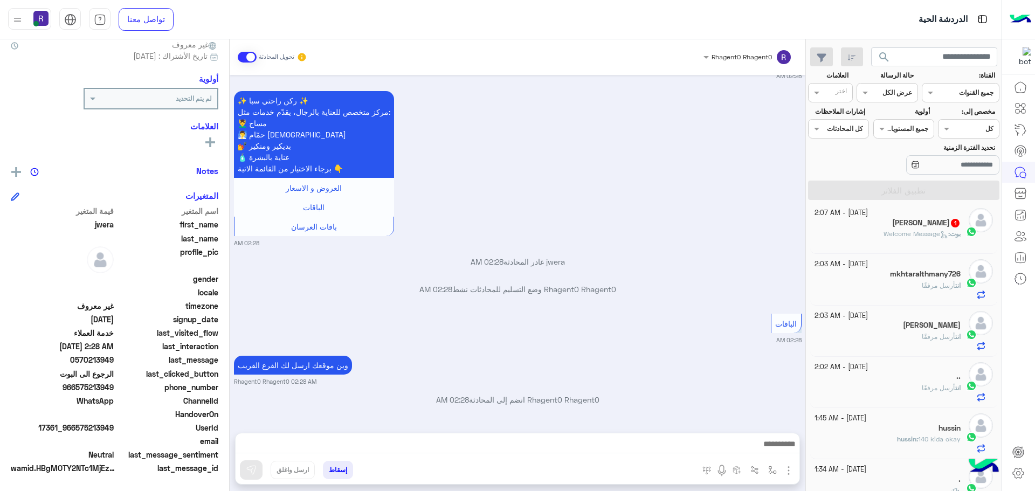
click at [895, 224] on div "[PERSON_NAME] 1" at bounding box center [888, 223] width 147 height 11
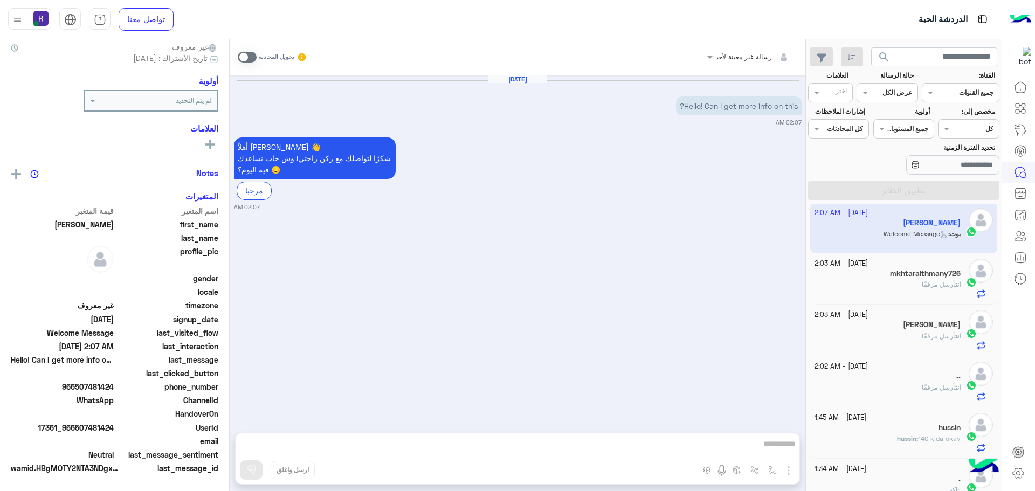
scroll to position [103, 0]
click at [922, 293] on div "انت أرسل مرفقًا" at bounding box center [888, 289] width 147 height 19
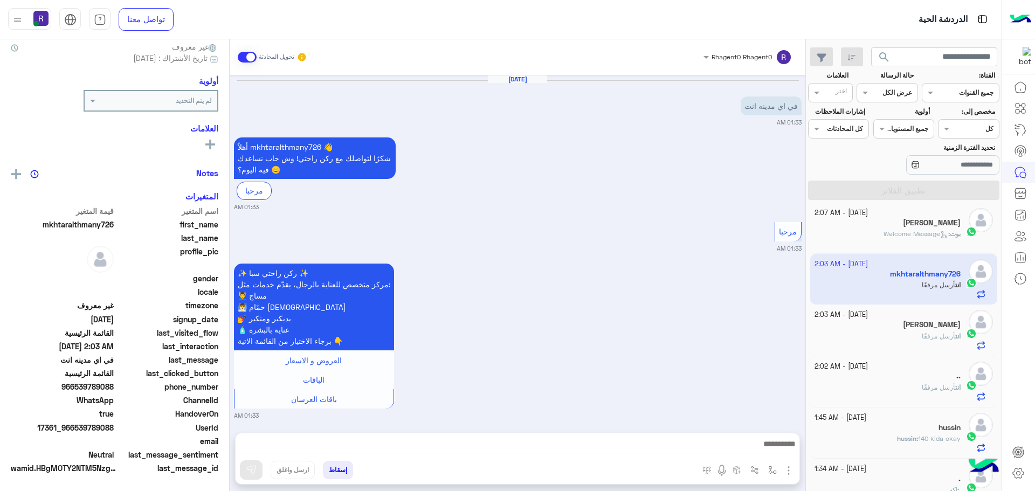
scroll to position [2153, 0]
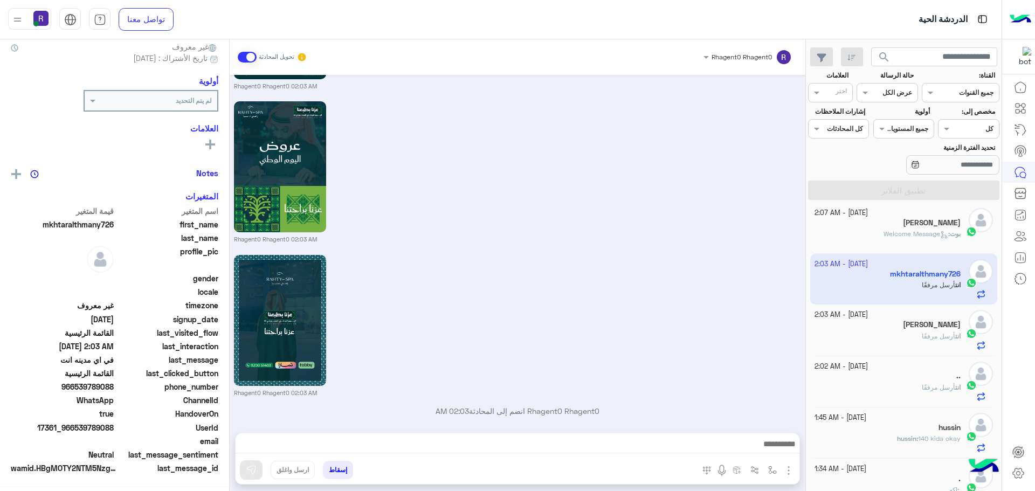
click at [956, 335] on span "انت" at bounding box center [957, 336] width 5 height 8
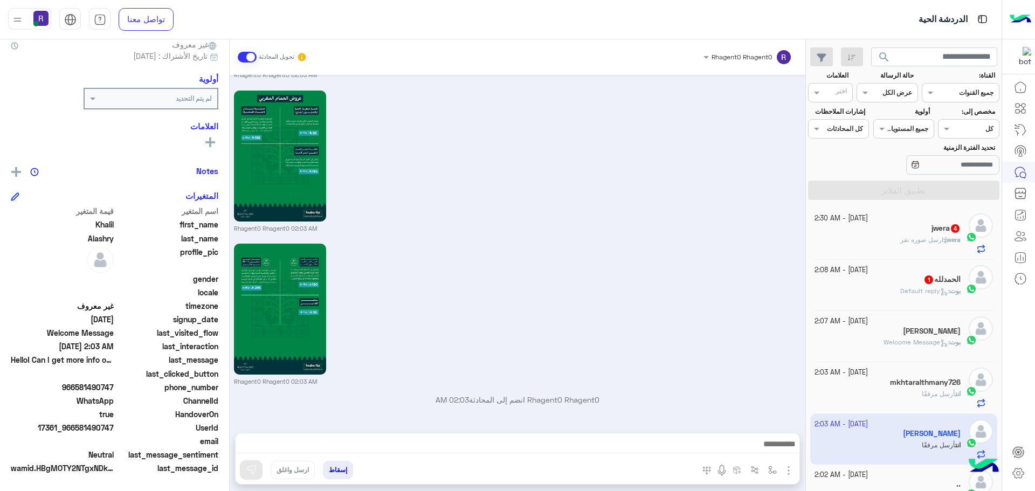
click at [899, 261] on div "[DATE] - 2:08 AM ال[PERSON_NAME] 1 [PERSON_NAME] : Default reply" at bounding box center [904, 285] width 188 height 51
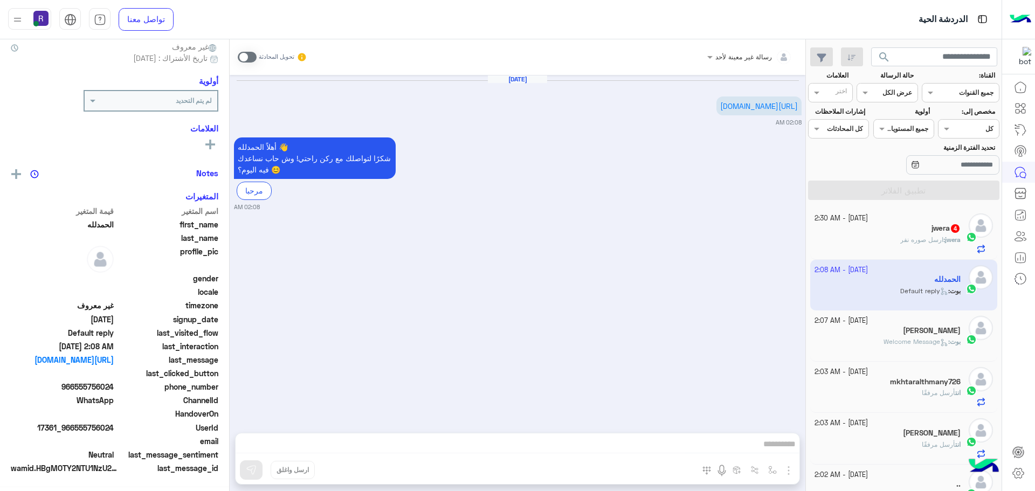
scroll to position [103, 0]
click at [929, 238] on span "ارسل صوره نفر" at bounding box center [921, 240] width 43 height 8
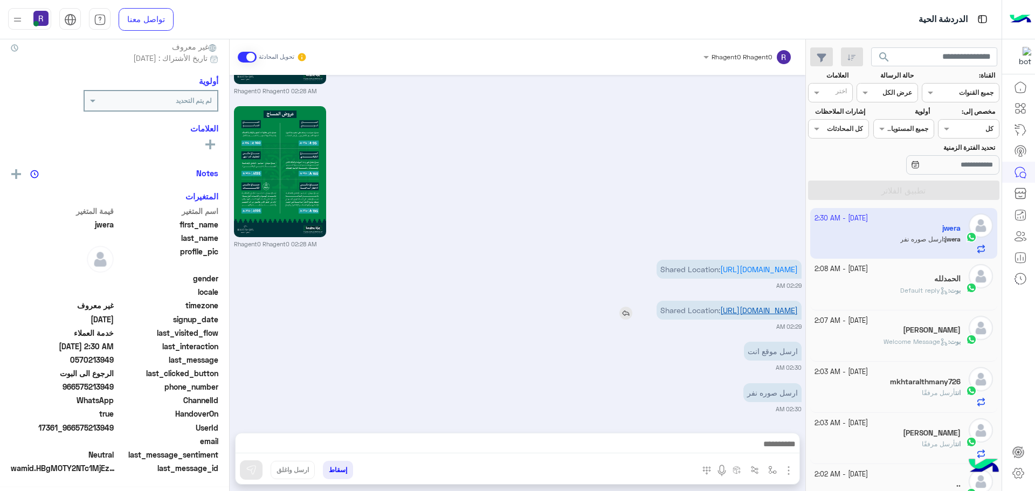
scroll to position [103, 0]
click at [776, 306] on link "[URL][DOMAIN_NAME]" at bounding box center [759, 310] width 78 height 9
click at [769, 468] on img "button" at bounding box center [772, 470] width 9 height 9
click at [759, 438] on div "أدخل اسم مجموعة الرسائل" at bounding box center [734, 446] width 93 height 19
type input "*****"
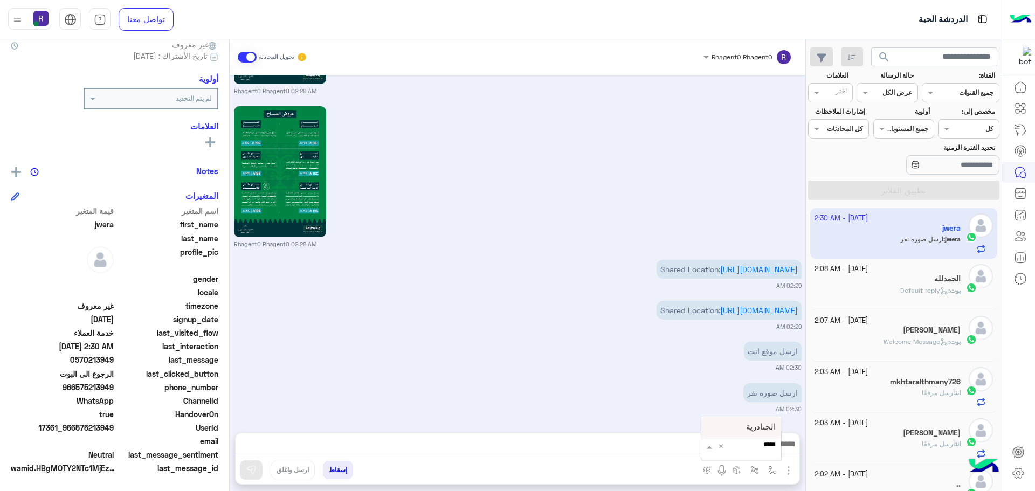
click at [745, 423] on div "الجنادرية" at bounding box center [741, 427] width 80 height 21
type textarea "*********"
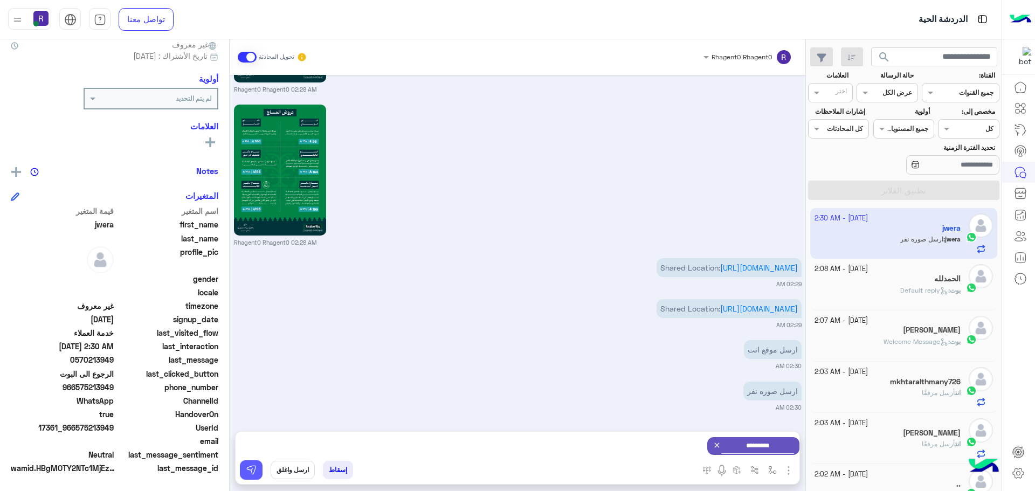
click at [258, 465] on button at bounding box center [251, 469] width 23 height 19
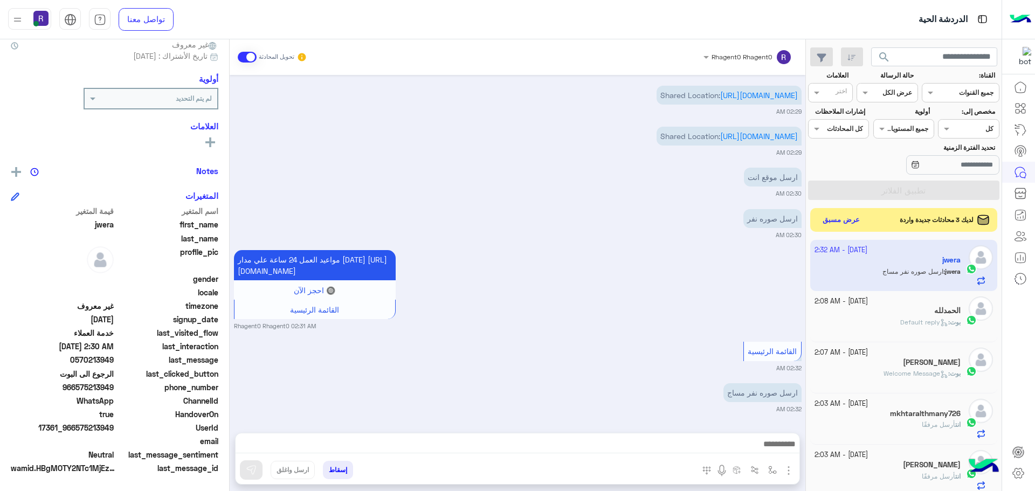
scroll to position [1697, 0]
click at [848, 219] on button "عرض مسبق" at bounding box center [840, 219] width 45 height 15
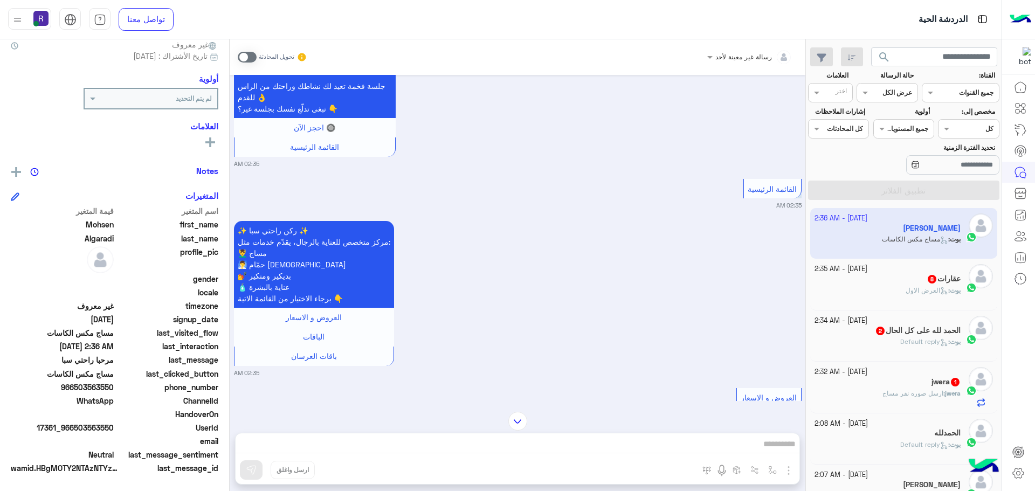
scroll to position [632, 0]
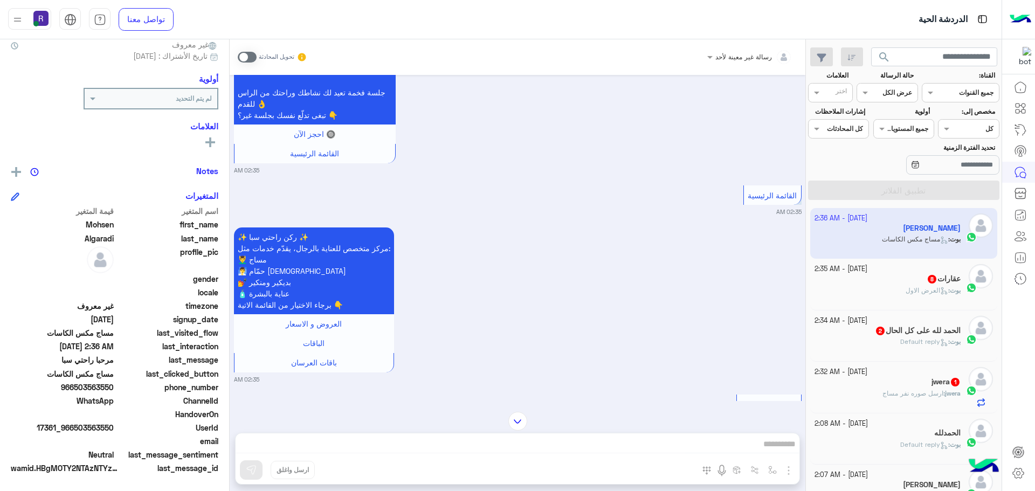
click at [242, 60] on span at bounding box center [247, 57] width 19 height 11
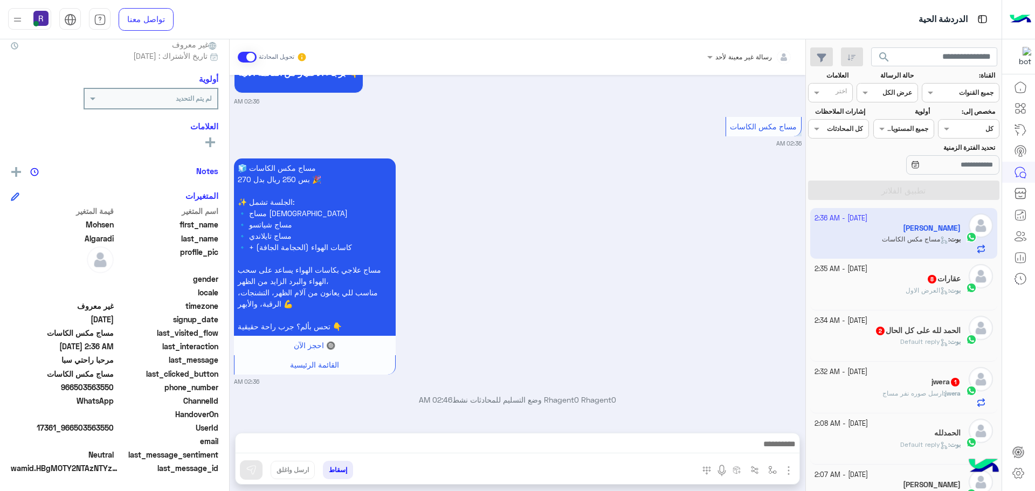
click at [787, 477] on img "button" at bounding box center [788, 470] width 13 height 13
click at [762, 450] on span "الصور" at bounding box center [768, 447] width 20 height 12
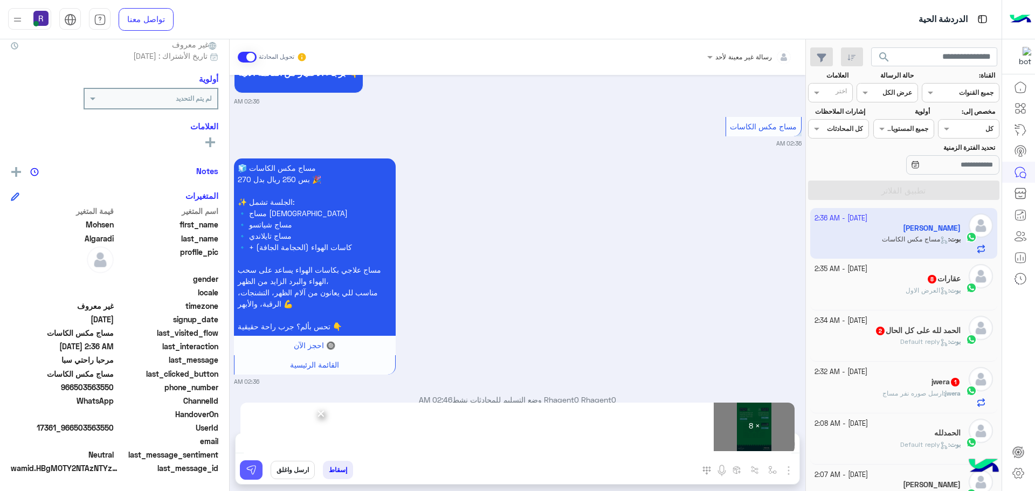
click at [250, 470] on img at bounding box center [251, 470] width 11 height 11
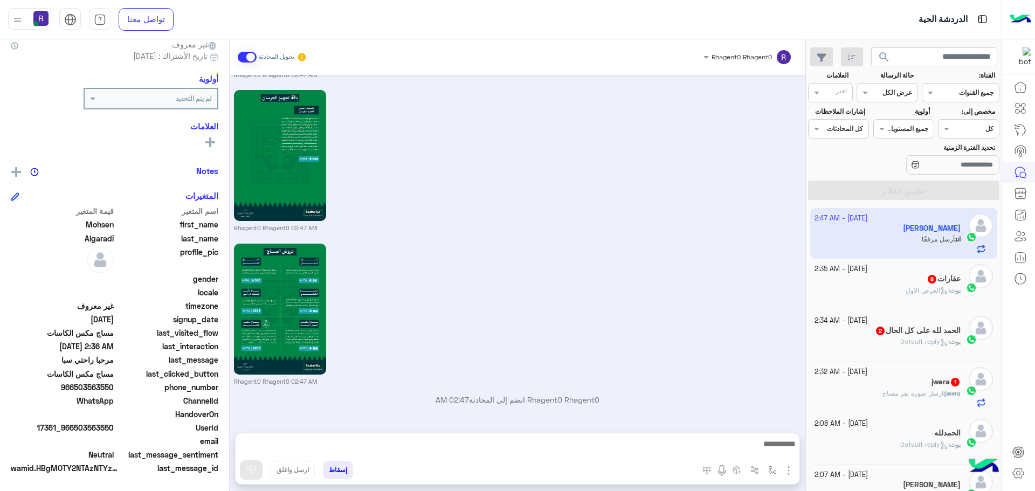
scroll to position [1985, 0]
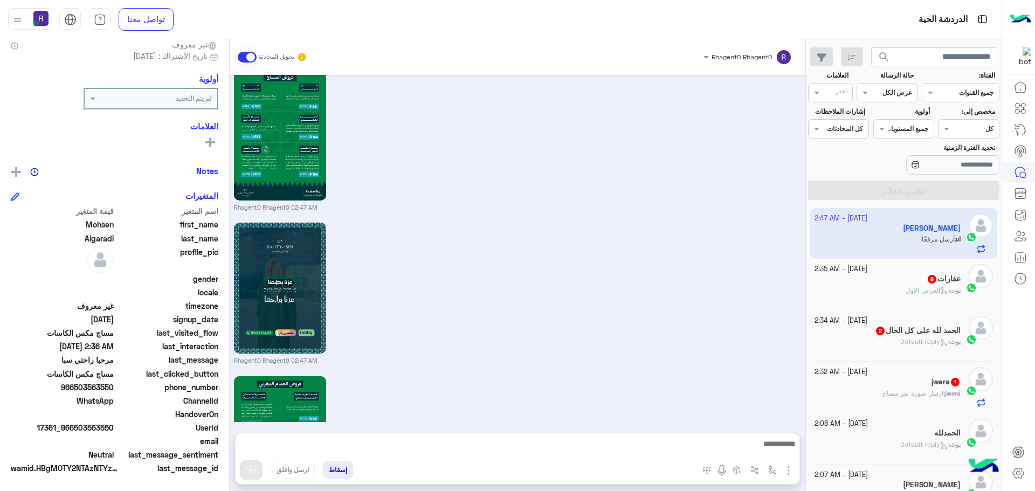
click at [915, 383] on div "jwera 1" at bounding box center [888, 382] width 147 height 11
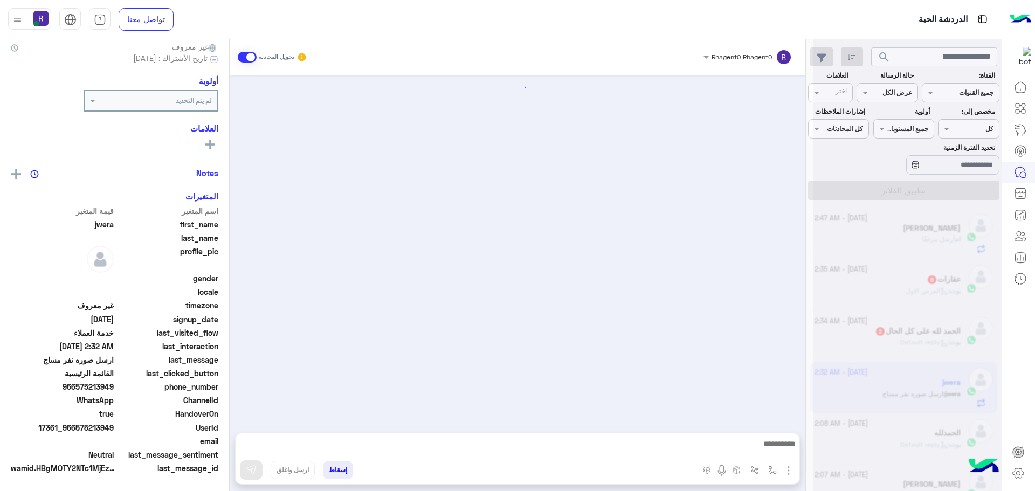
scroll to position [1460, 0]
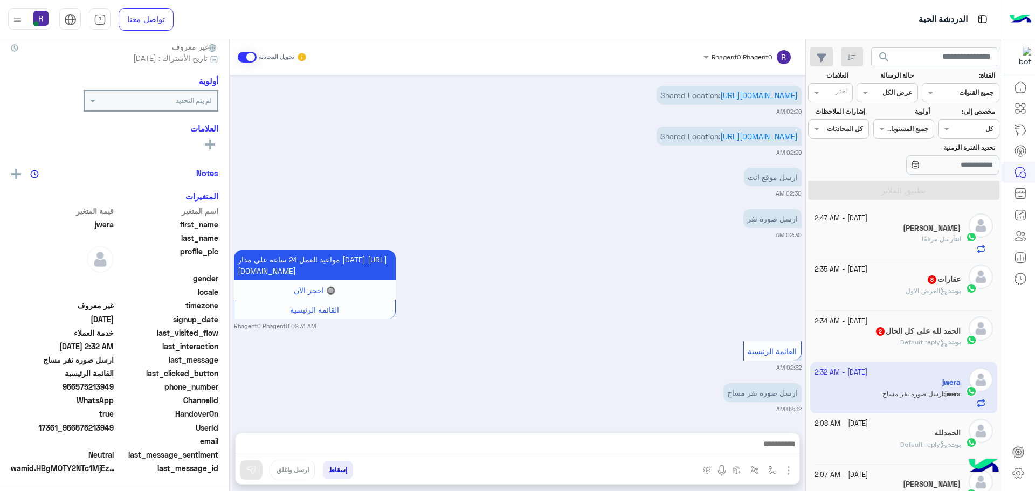
click at [917, 345] on span "Default reply" at bounding box center [924, 342] width 48 height 8
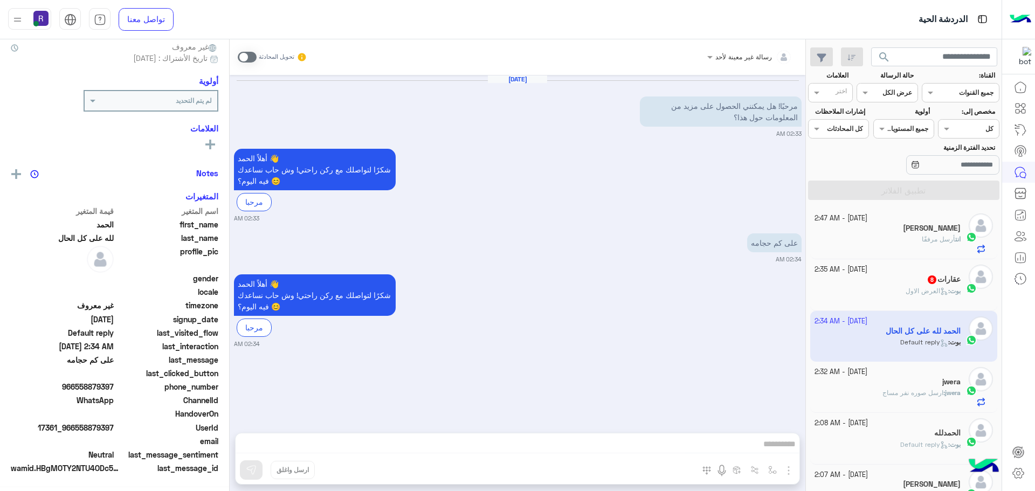
scroll to position [103, 0]
click at [253, 60] on span at bounding box center [247, 57] width 19 height 11
click at [784, 466] on img "button" at bounding box center [788, 470] width 13 height 13
click at [767, 446] on span "الصور" at bounding box center [768, 447] width 20 height 12
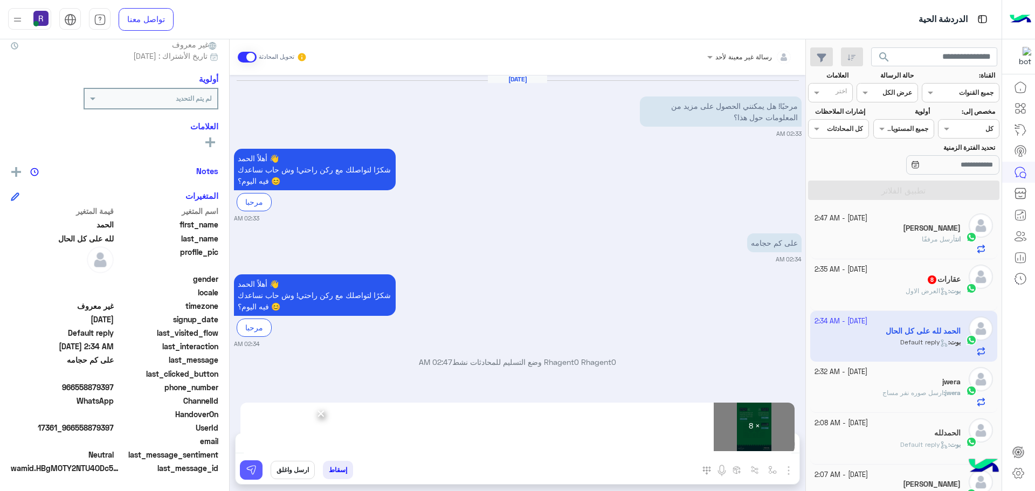
click at [254, 477] on button at bounding box center [251, 469] width 23 height 19
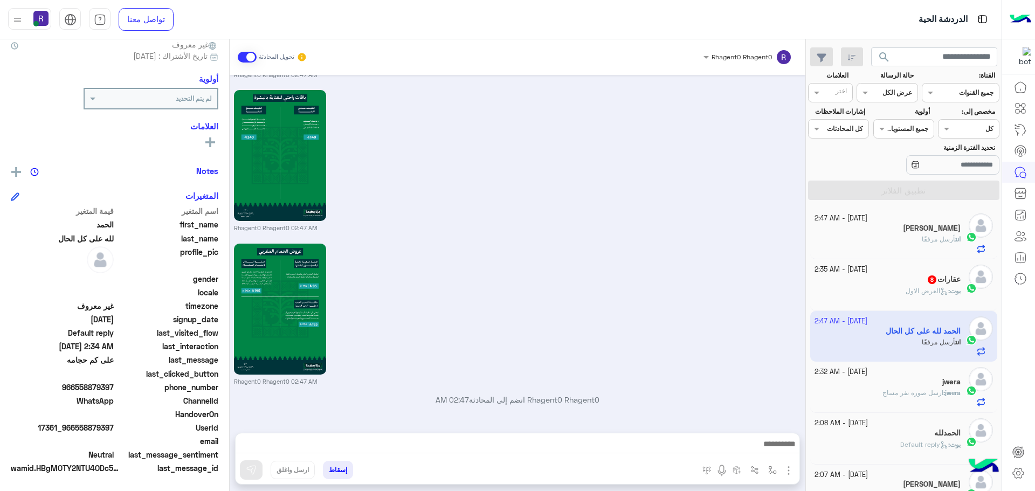
scroll to position [1216, 0]
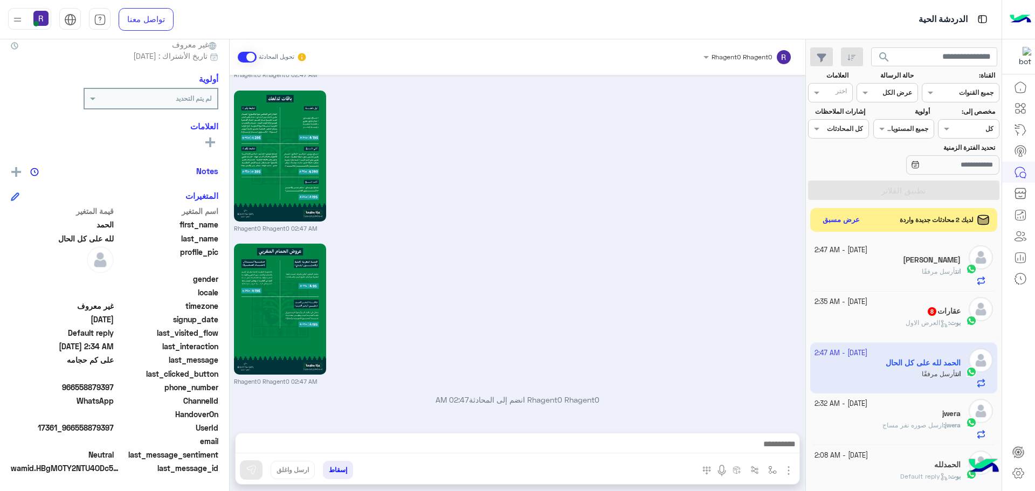
click at [967, 314] on div at bounding box center [971, 320] width 16 height 12
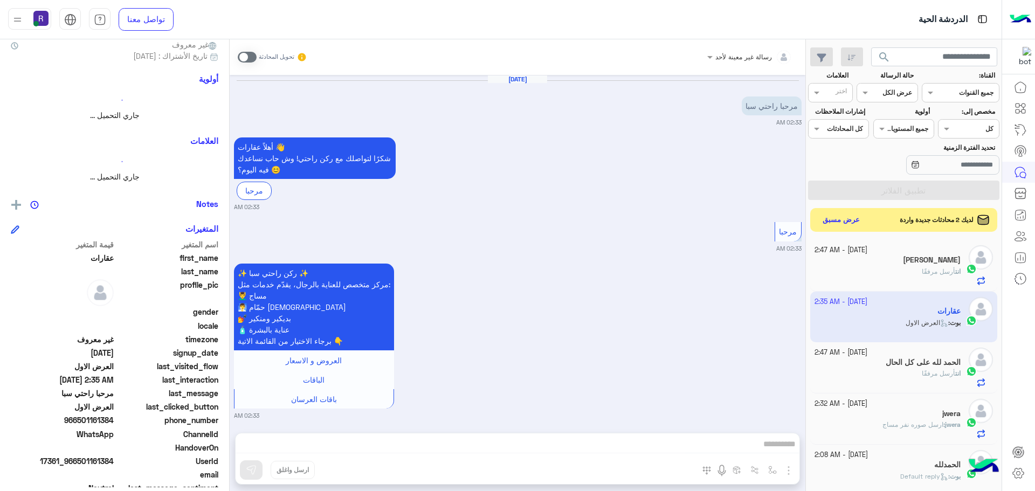
scroll to position [1372, 0]
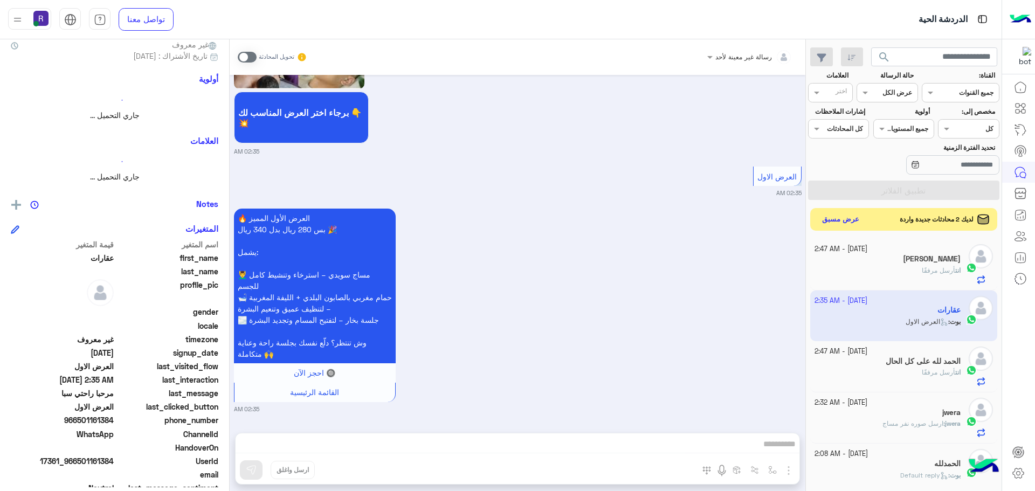
click at [823, 212] on button "عرض مسبق" at bounding box center [840, 219] width 45 height 15
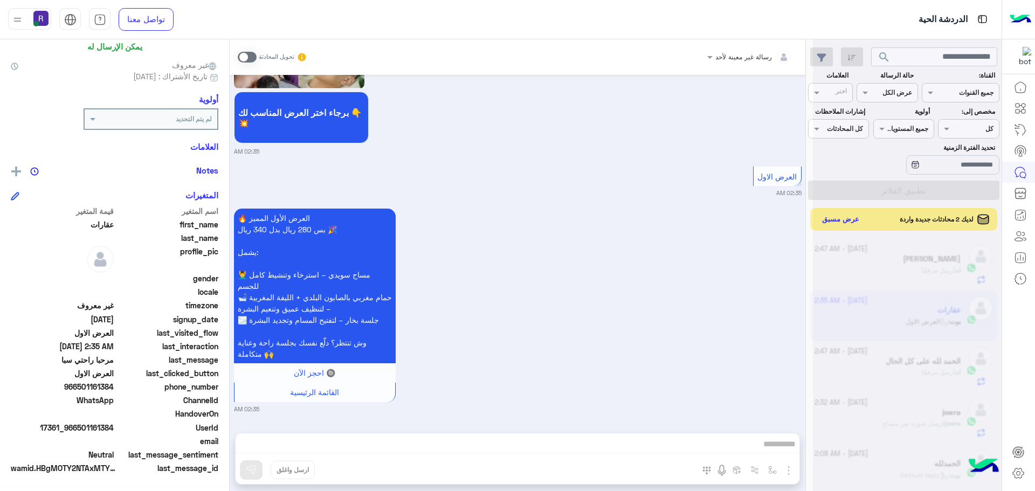
scroll to position [103, 0]
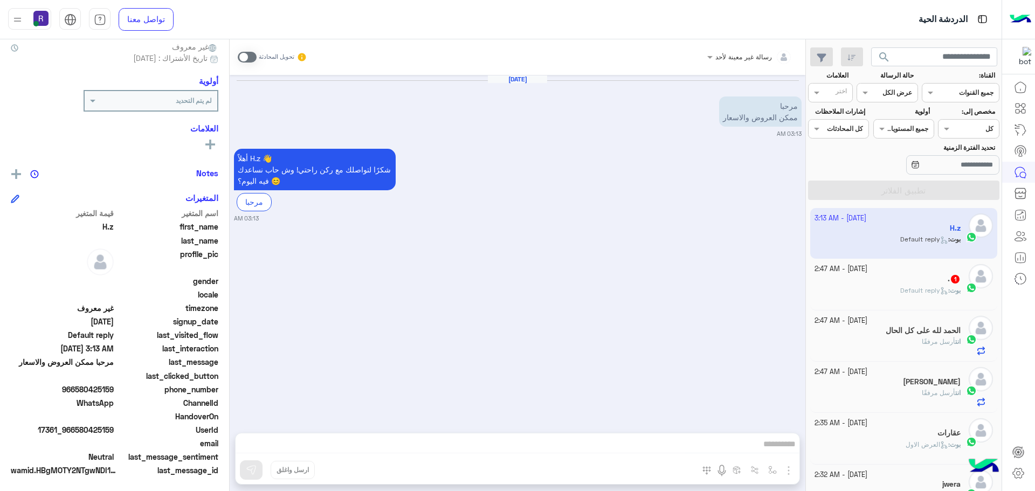
scroll to position [103, 0]
click at [236, 59] on div "رسالة غير معينة لأحد تحويل المحادثة" at bounding box center [518, 57] width 576 height 36
click at [250, 60] on span at bounding box center [247, 57] width 19 height 11
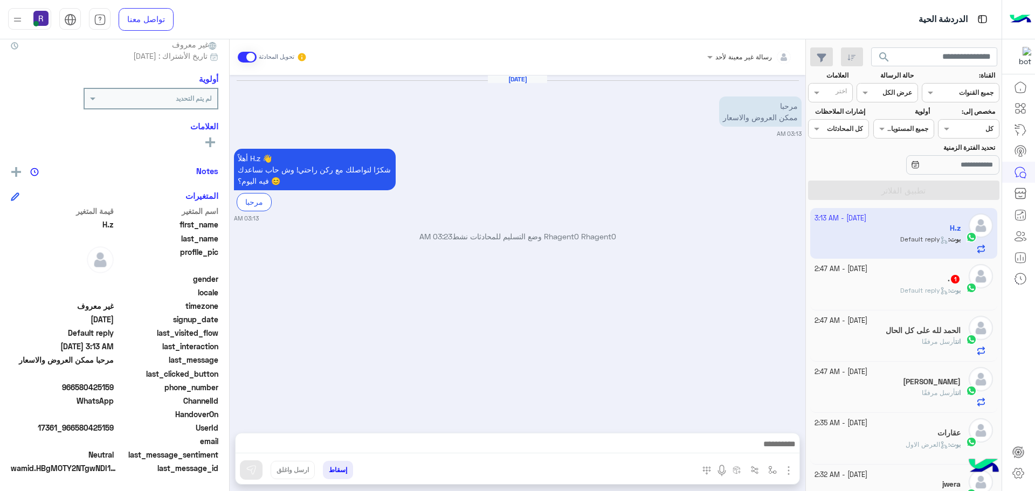
drag, startPoint x: 795, startPoint y: 470, endPoint x: 780, endPoint y: 462, distance: 16.4
click at [794, 470] on img "button" at bounding box center [788, 470] width 13 height 13
click at [771, 450] on span "الصور" at bounding box center [768, 447] width 20 height 12
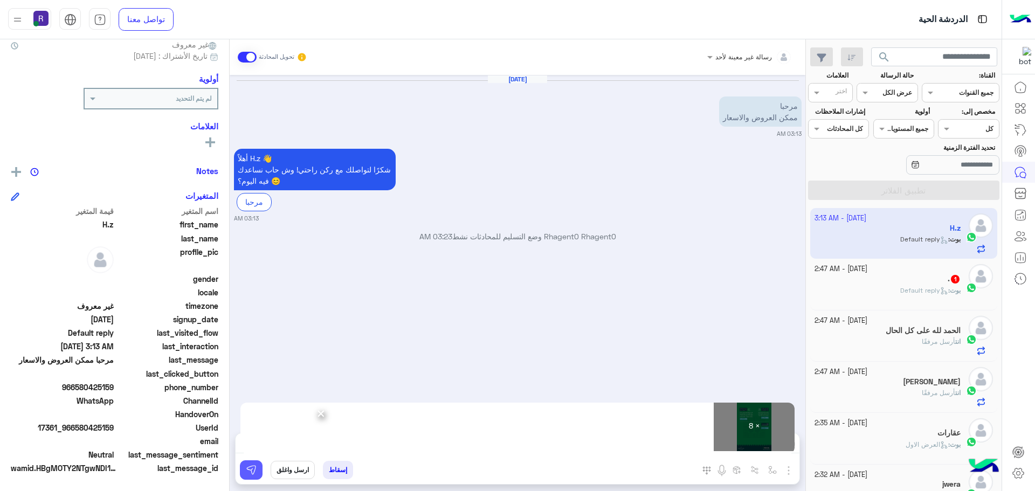
click at [250, 463] on button at bounding box center [251, 469] width 23 height 19
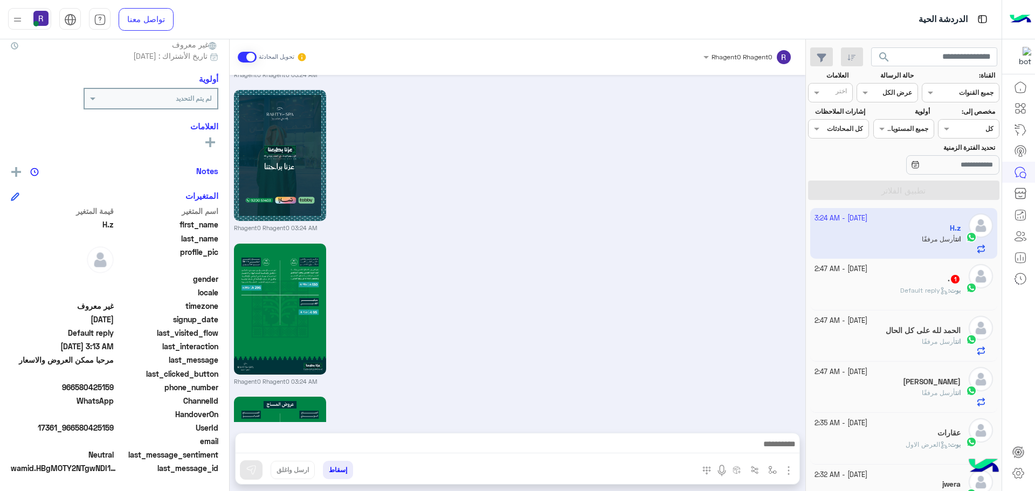
scroll to position [1091, 0]
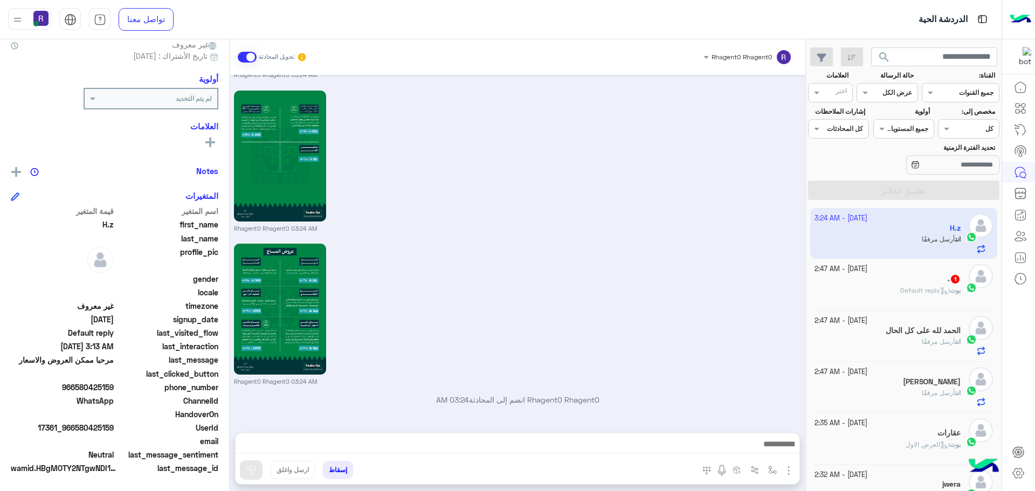
click at [915, 294] on span "Default reply" at bounding box center [924, 290] width 48 height 8
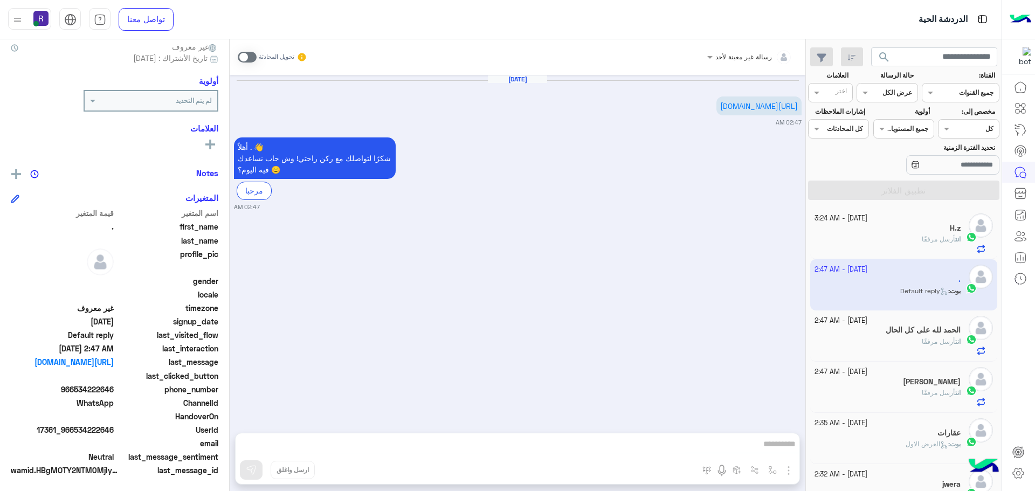
scroll to position [103, 0]
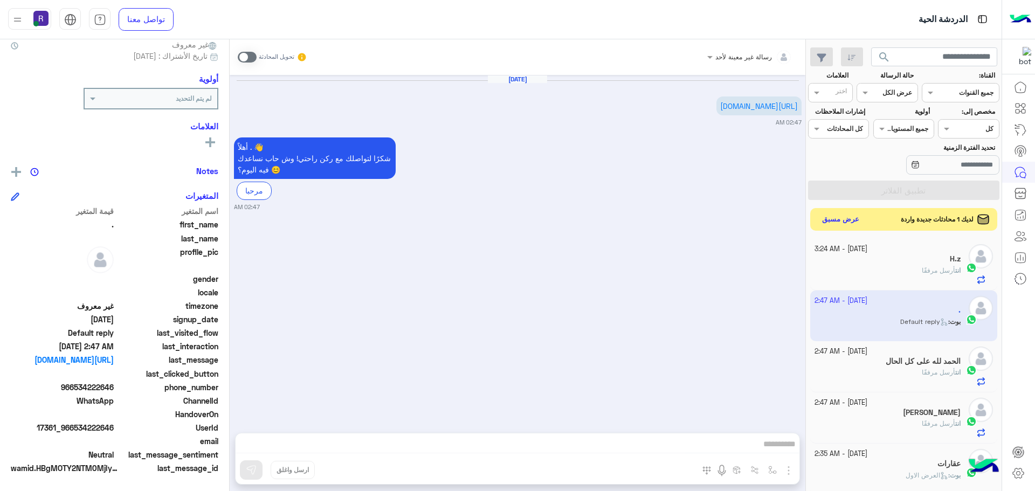
click at [846, 212] on button "عرض مسبق" at bounding box center [840, 219] width 45 height 15
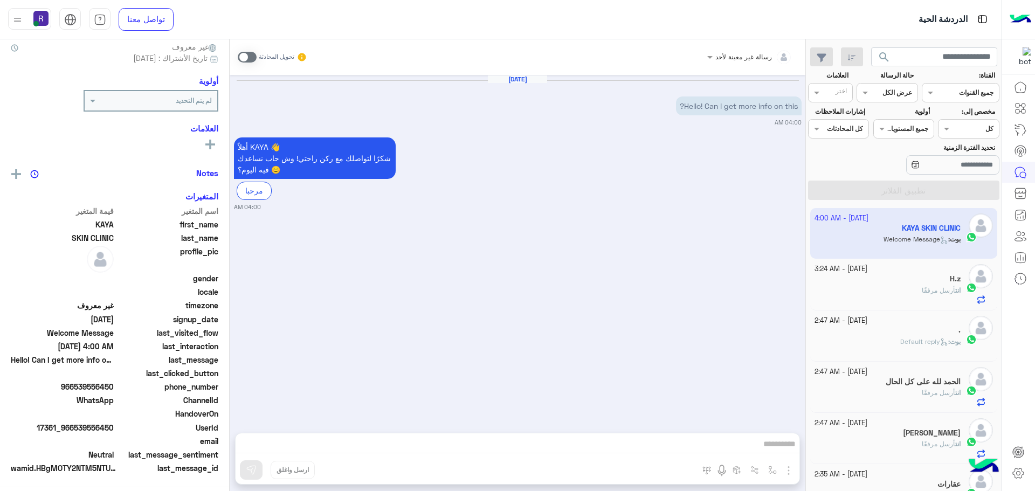
scroll to position [103, 0]
